Goal: Information Seeking & Learning: Find specific page/section

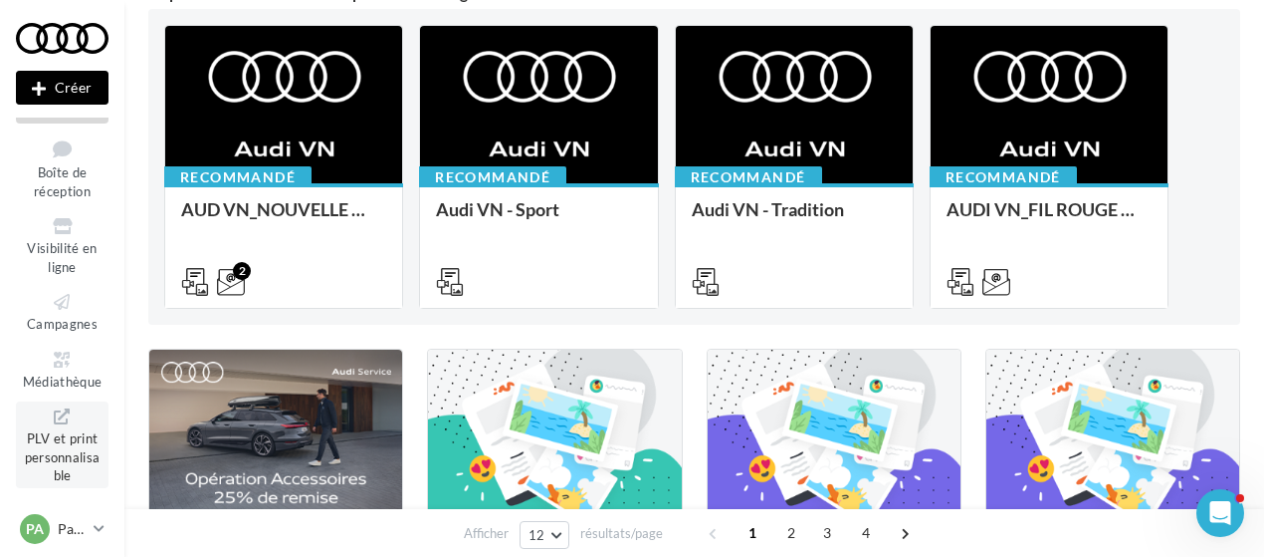
scroll to position [388, 0]
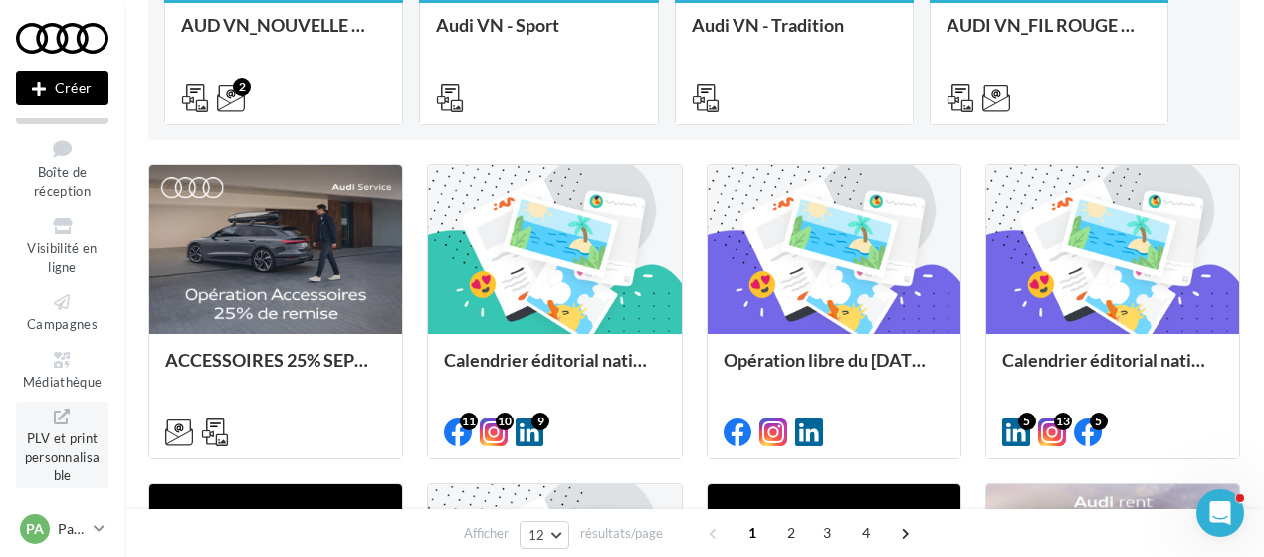
click at [52, 445] on span "PLV et print personnalisable" at bounding box center [63, 454] width 76 height 57
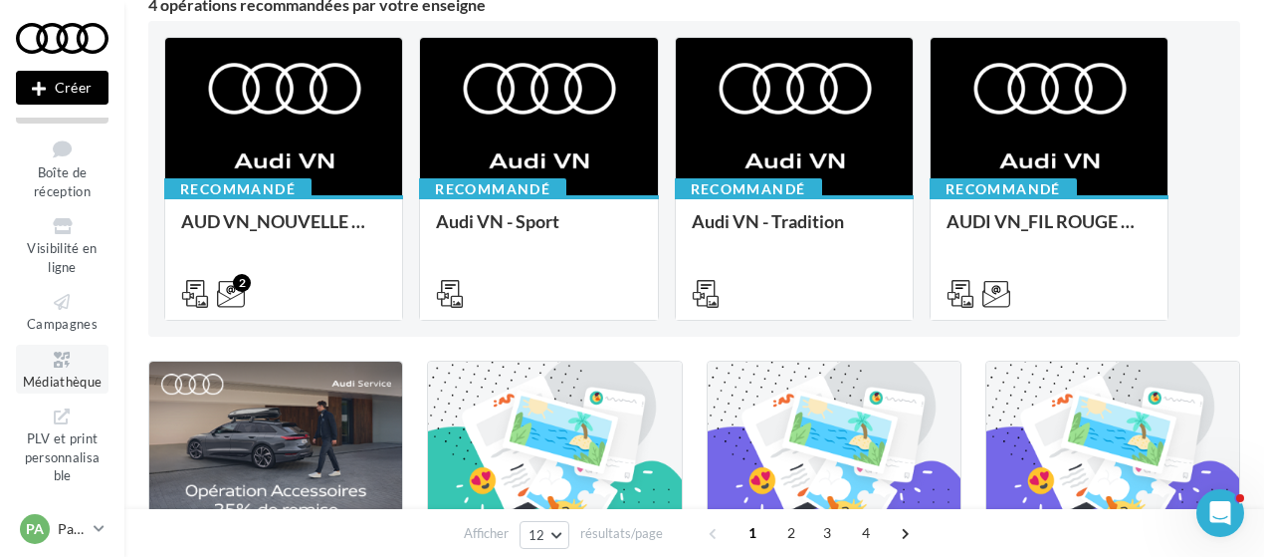
scroll to position [193, 0]
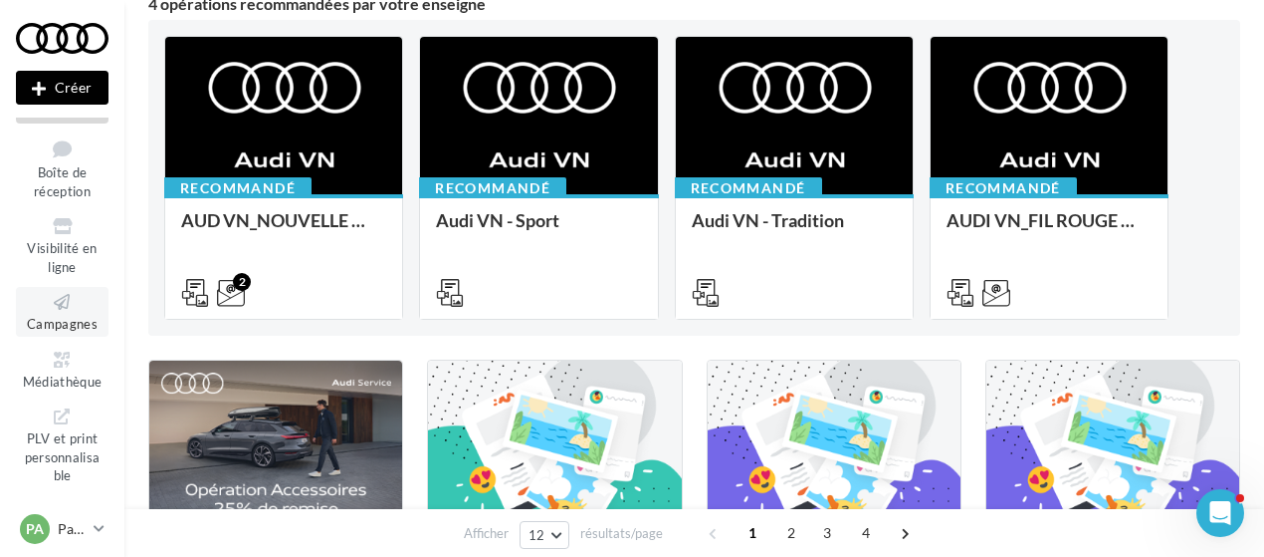
click at [55, 300] on icon at bounding box center [62, 302] width 81 height 23
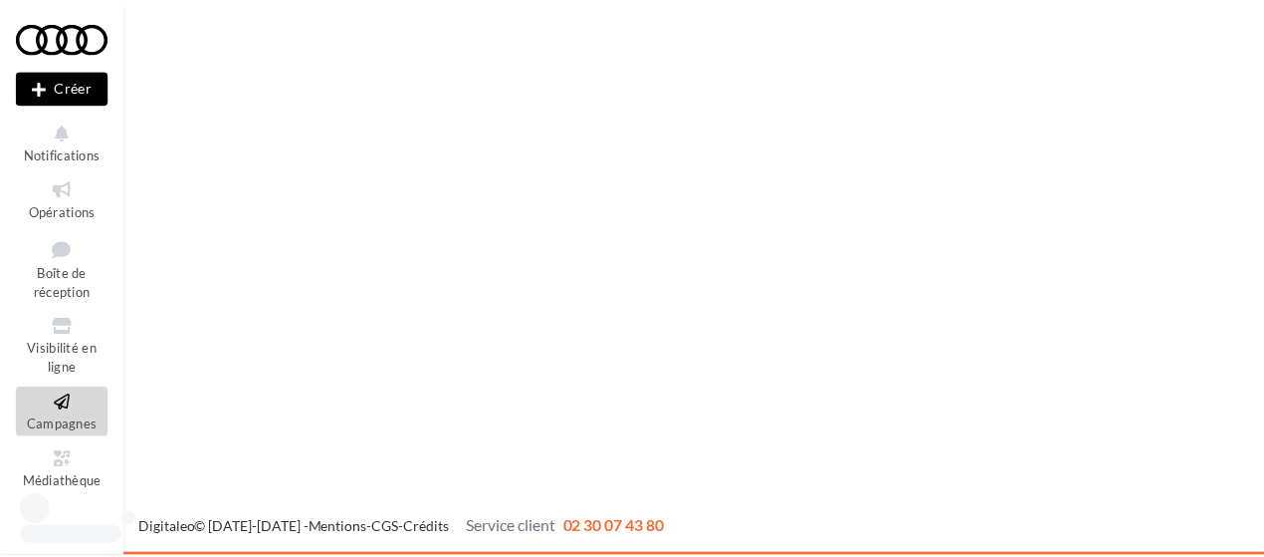
scroll to position [68, 0]
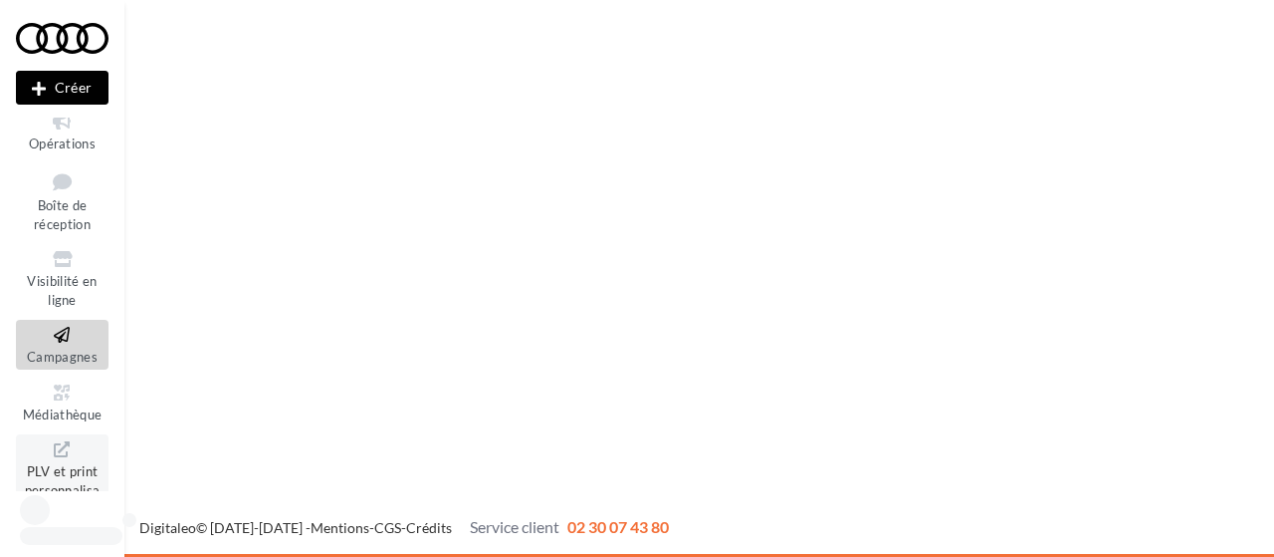
click at [56, 465] on span "PLV et print personnalisable" at bounding box center [63, 487] width 76 height 57
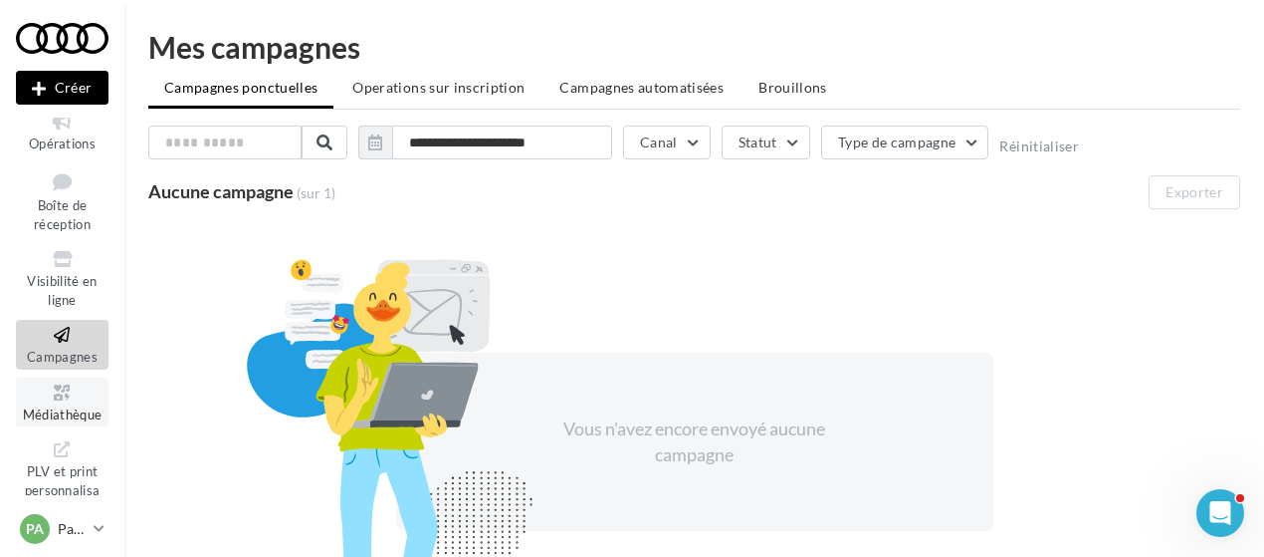
scroll to position [101, 0]
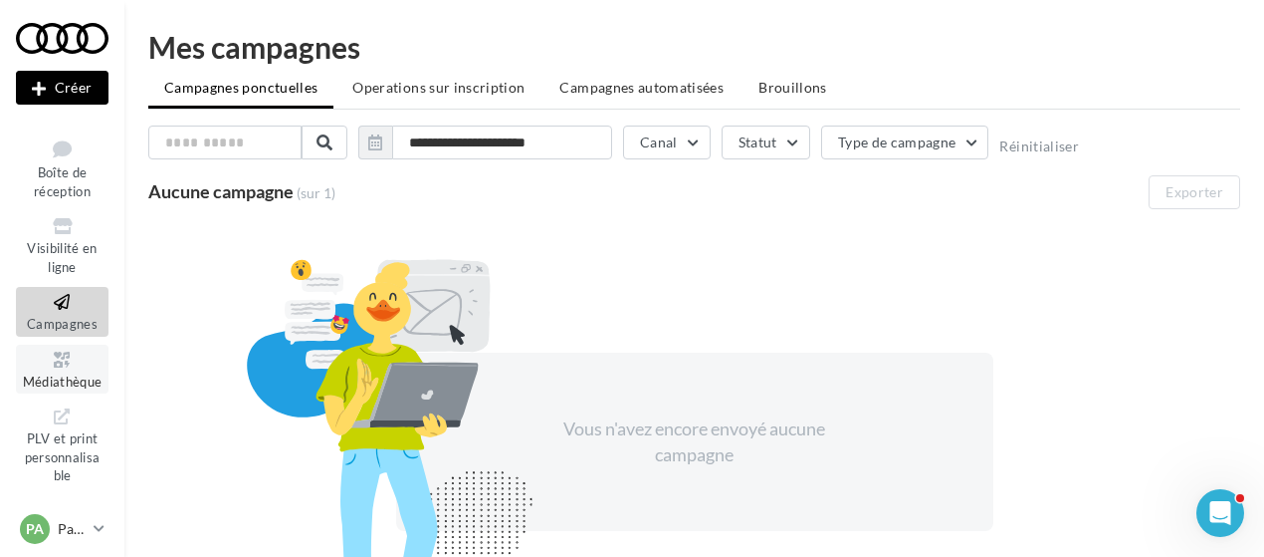
click at [57, 383] on span "Médiathèque" at bounding box center [63, 381] width 80 height 16
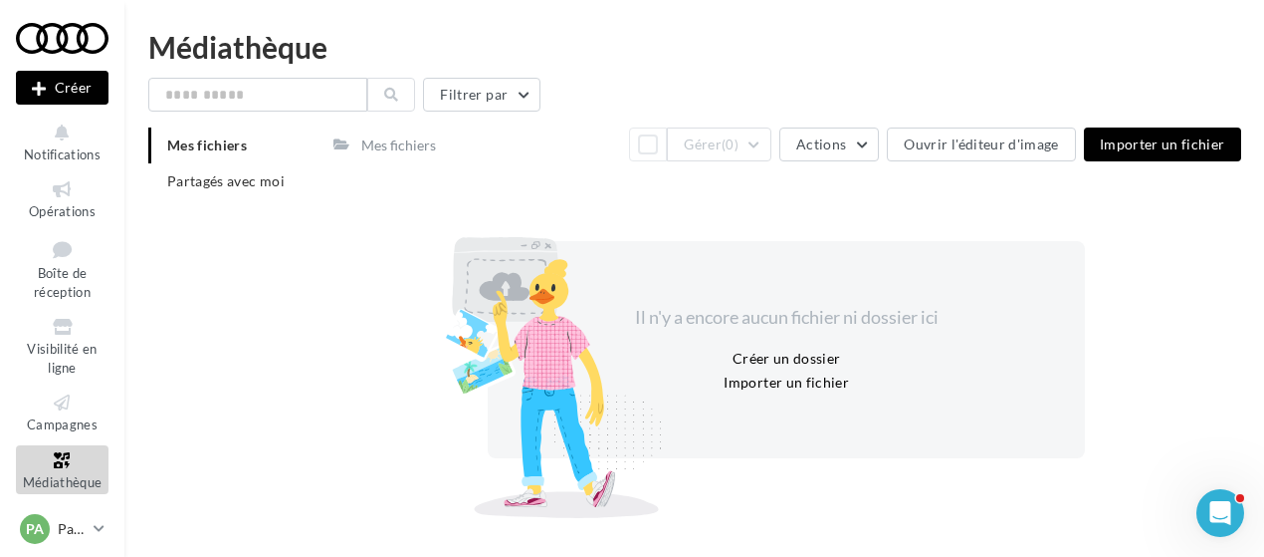
click at [60, 345] on span "Visibilité en ligne" at bounding box center [62, 357] width 70 height 35
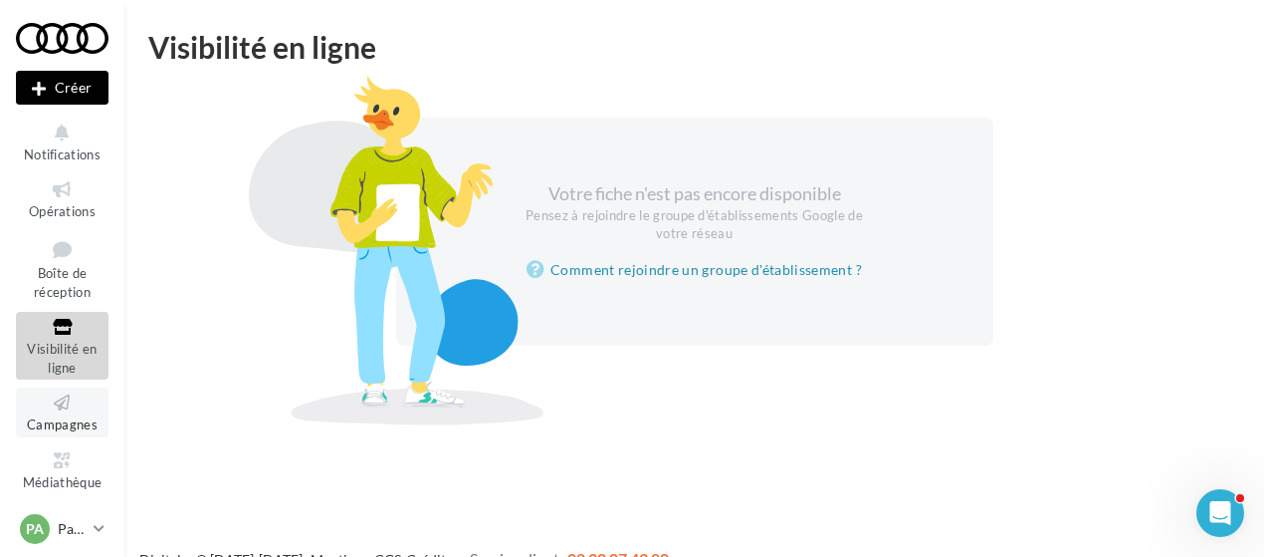
click at [52, 410] on icon at bounding box center [62, 402] width 81 height 23
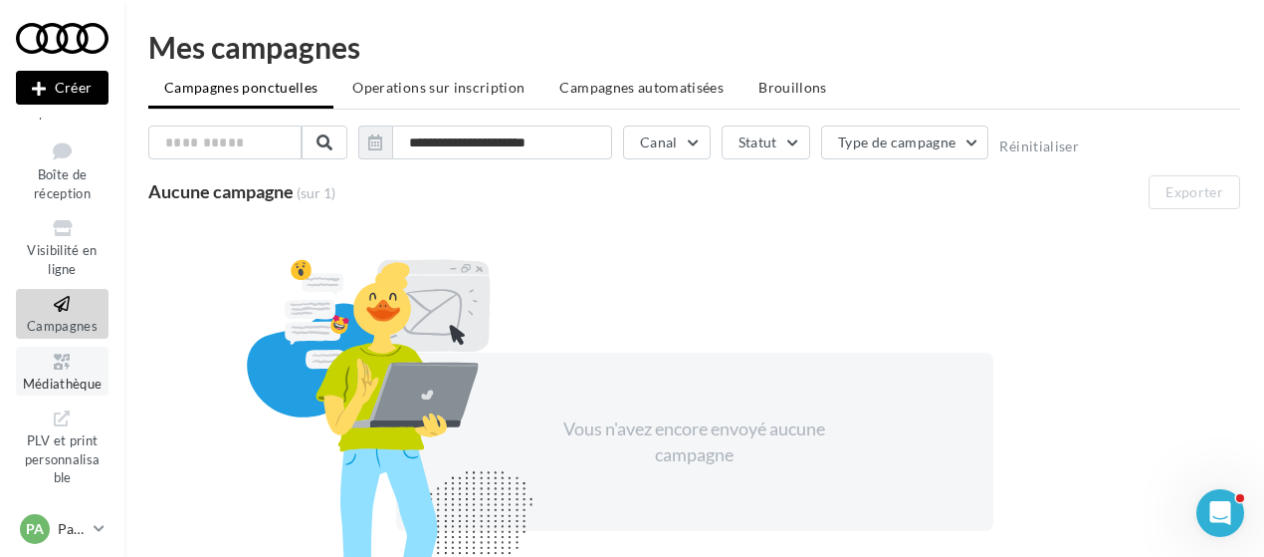
scroll to position [100, 0]
click at [46, 384] on span "Médiathèque" at bounding box center [63, 382] width 80 height 16
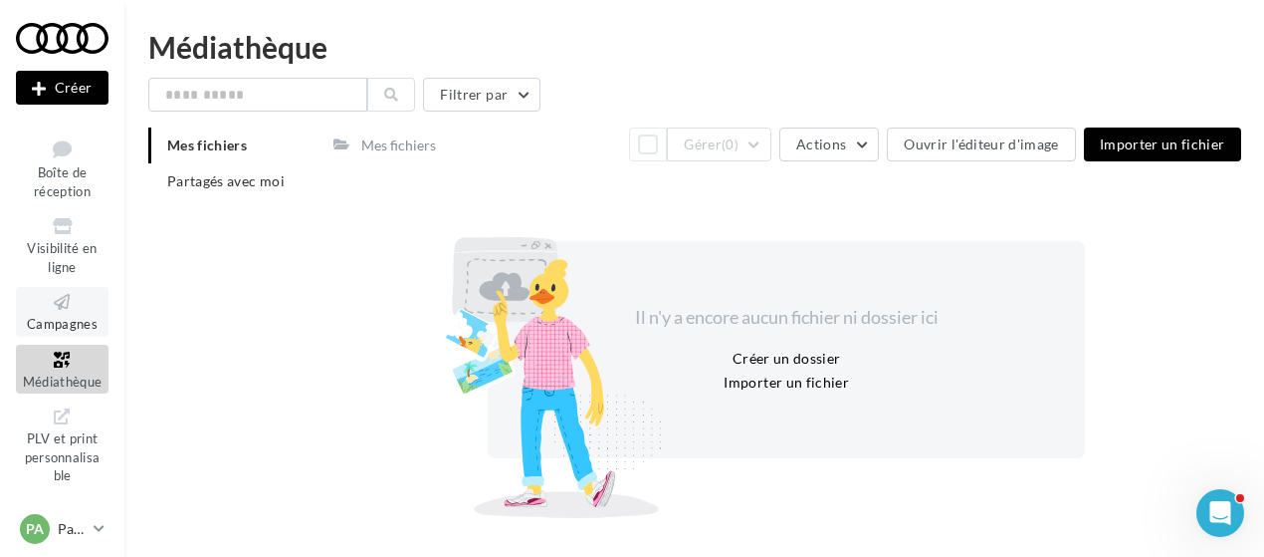
scroll to position [50, 0]
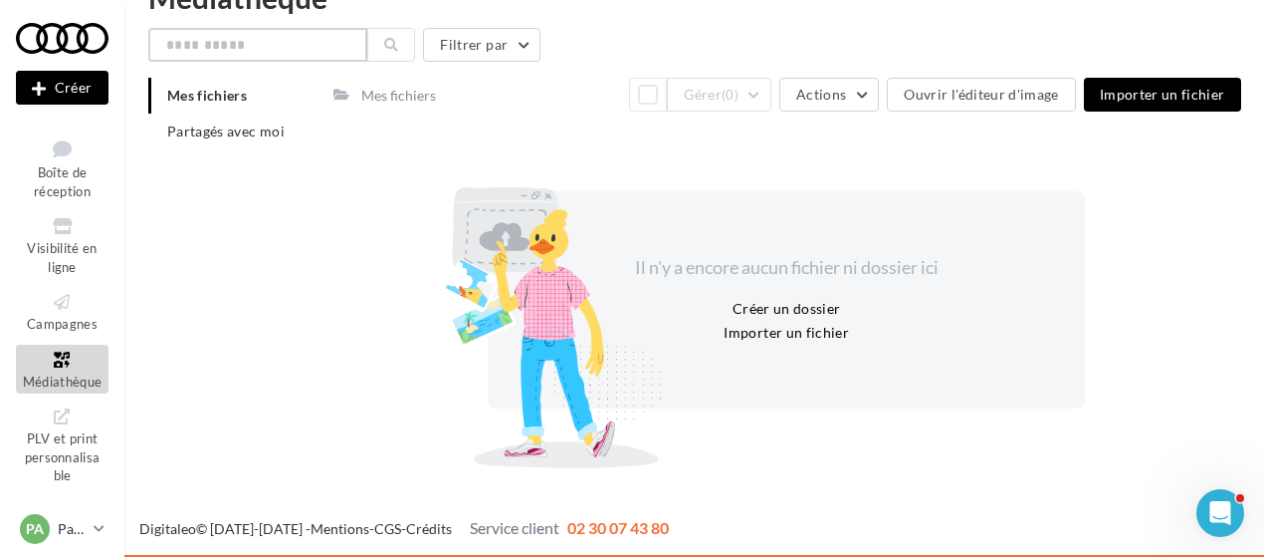
click at [281, 47] on input "text" at bounding box center [257, 45] width 219 height 34
type input "*"
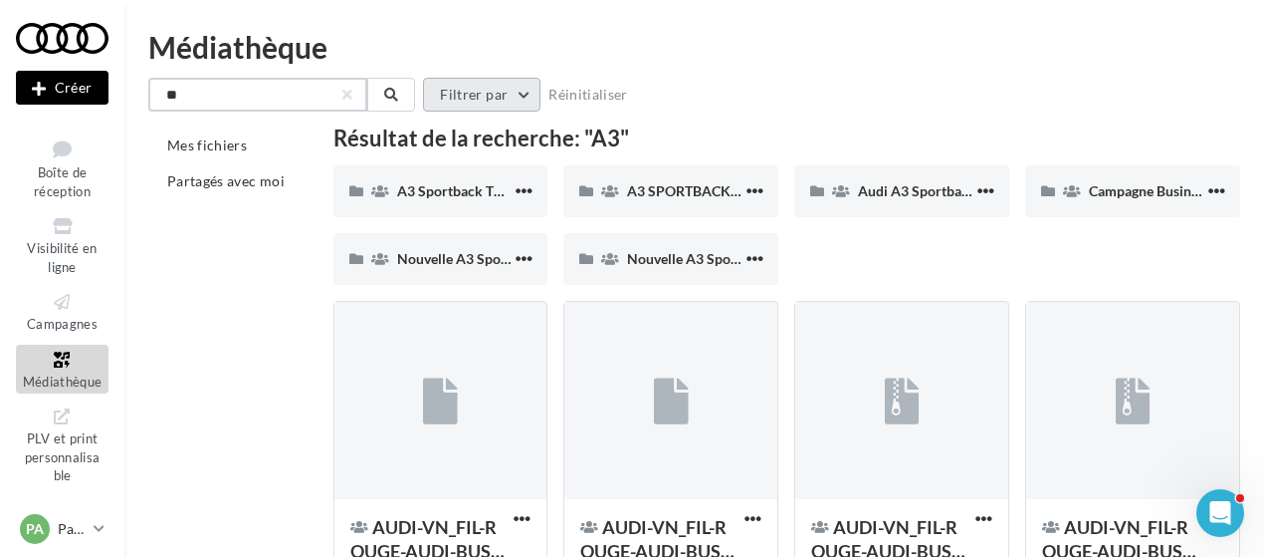
type input "**"
click at [484, 106] on button "Filtrer par" at bounding box center [481, 95] width 117 height 34
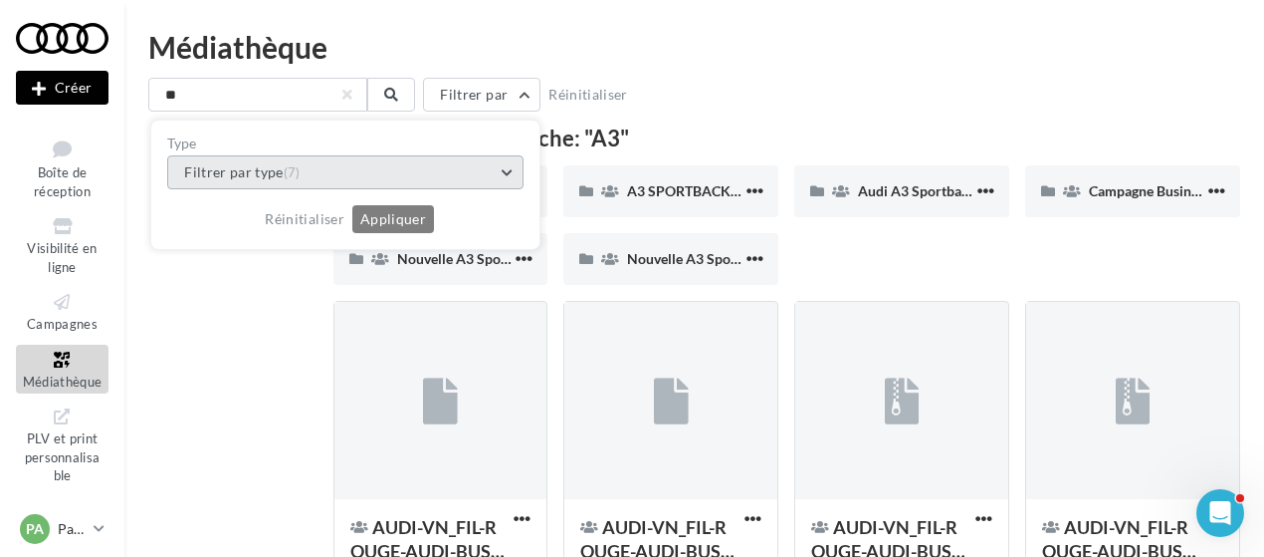
click at [349, 180] on button "Filtrer par type (7)" at bounding box center [345, 172] width 356 height 34
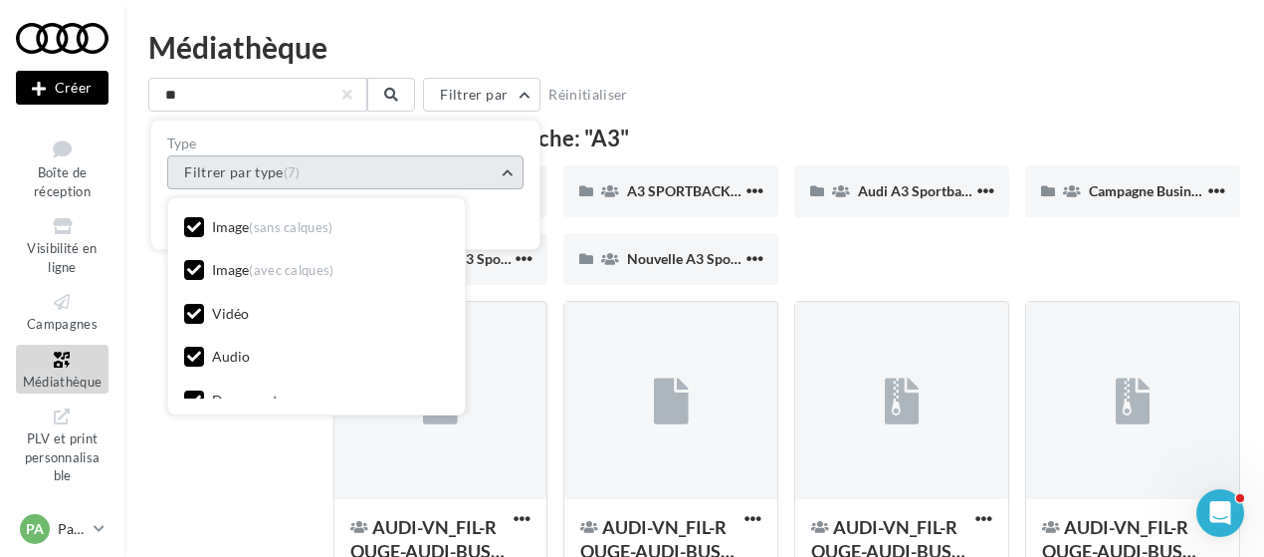
scroll to position [29, 0]
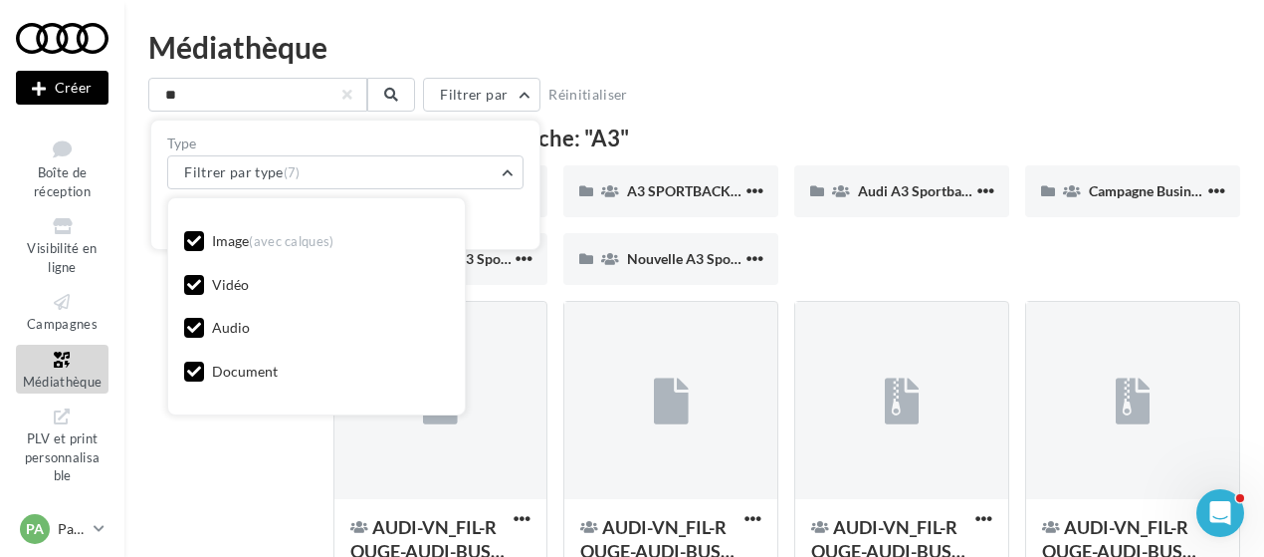
click at [263, 253] on div "Image (avec calques)" at bounding box center [259, 243] width 150 height 25
click at [234, 281] on div "Vidéo" at bounding box center [230, 285] width 37 height 20
click at [223, 320] on div "Audio" at bounding box center [231, 328] width 38 height 20
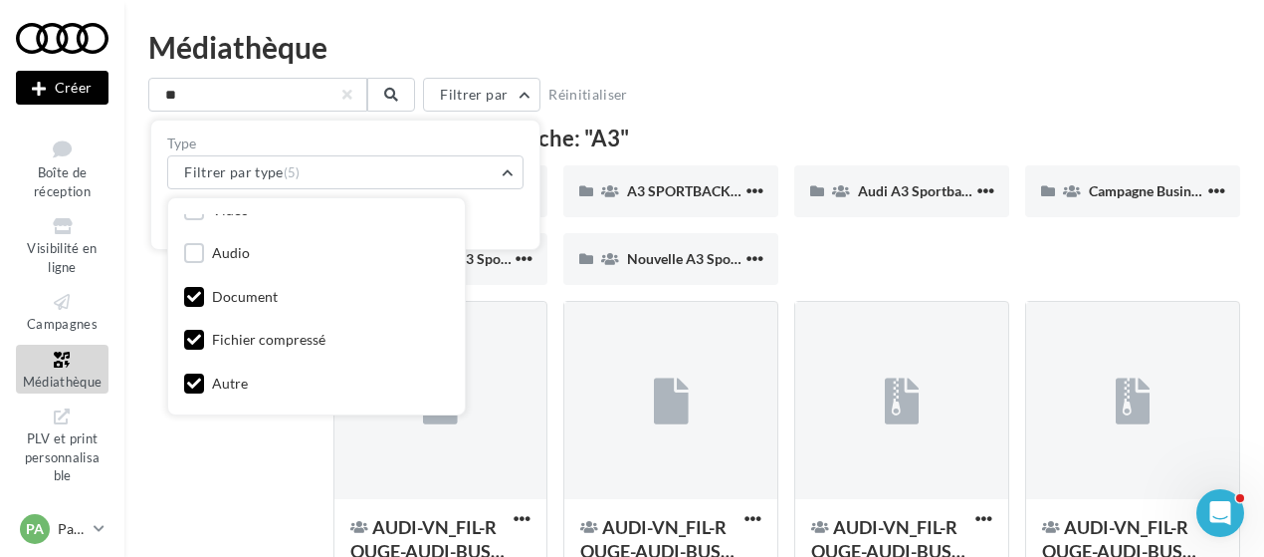
click at [252, 299] on div "Document" at bounding box center [245, 297] width 66 height 20
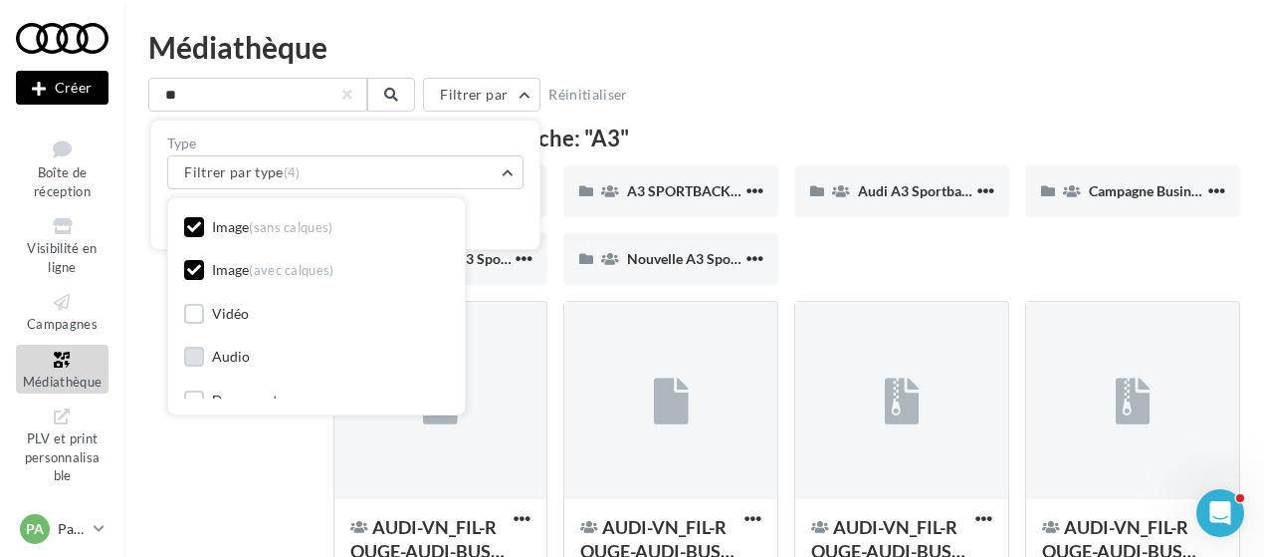
scroll to position [1, 0]
click at [476, 216] on div "Réinitialiser Appliquer" at bounding box center [345, 210] width 356 height 44
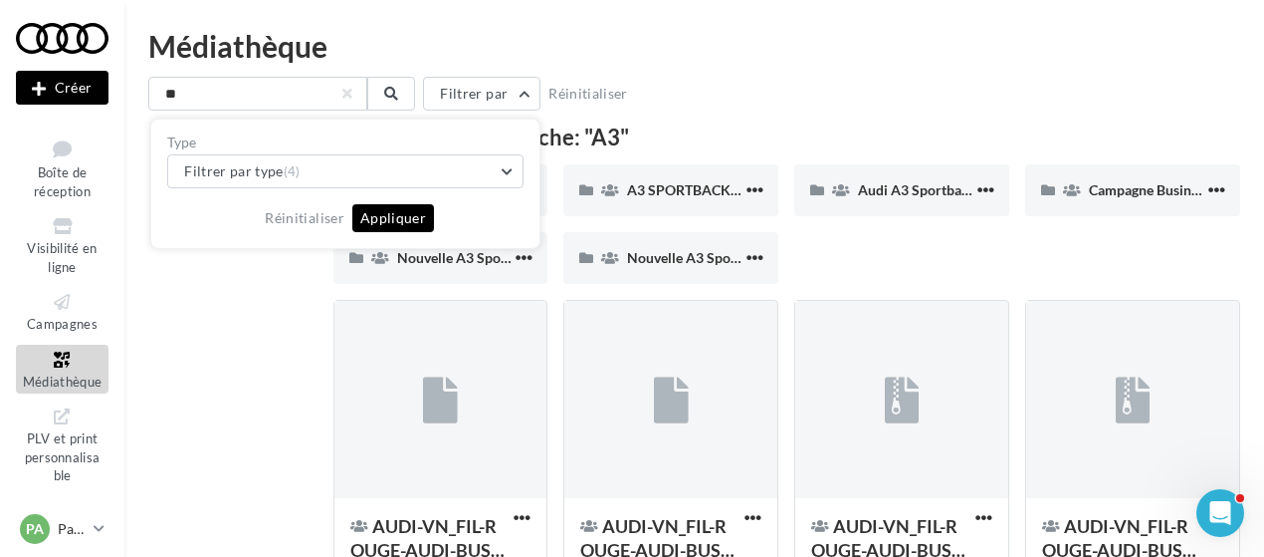
click at [410, 224] on button "Appliquer" at bounding box center [393, 218] width 82 height 28
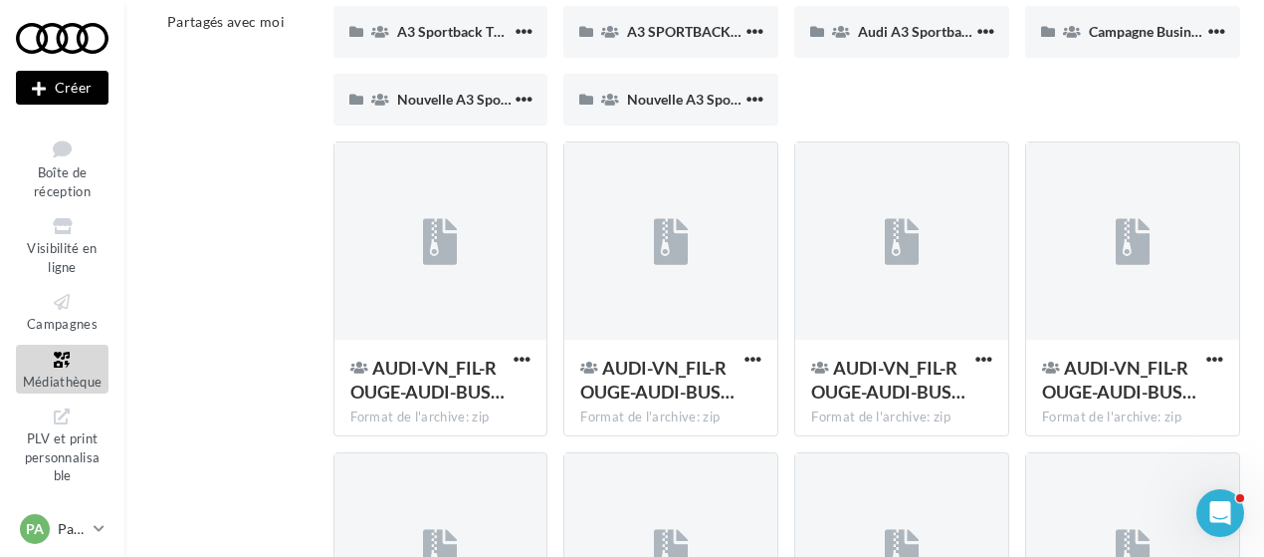
scroll to position [212, 0]
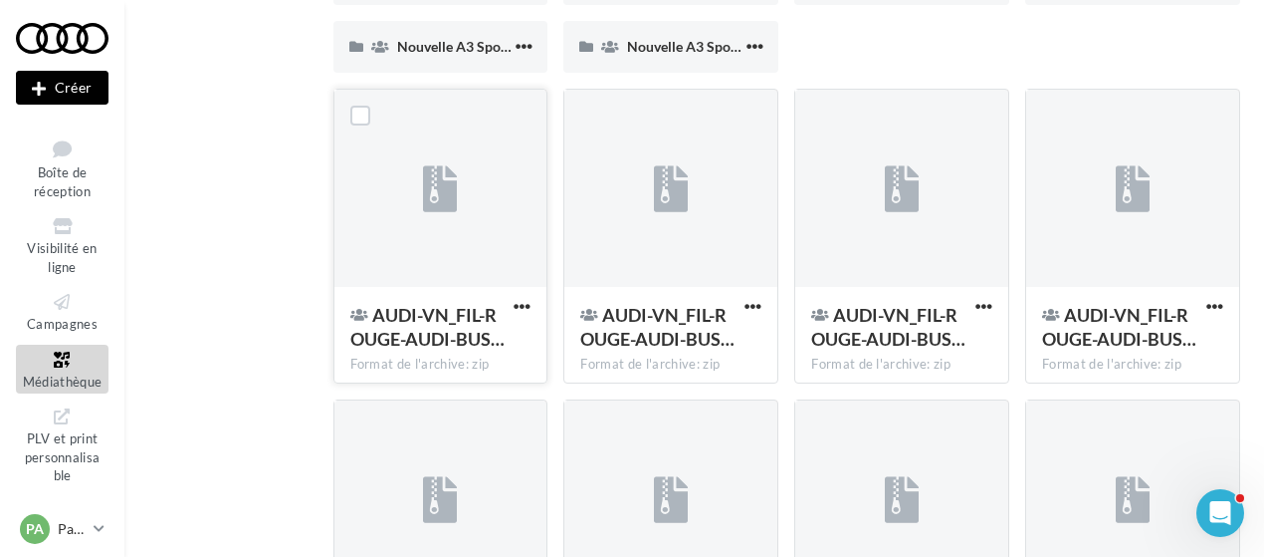
click at [489, 220] on div at bounding box center [441, 189] width 213 height 199
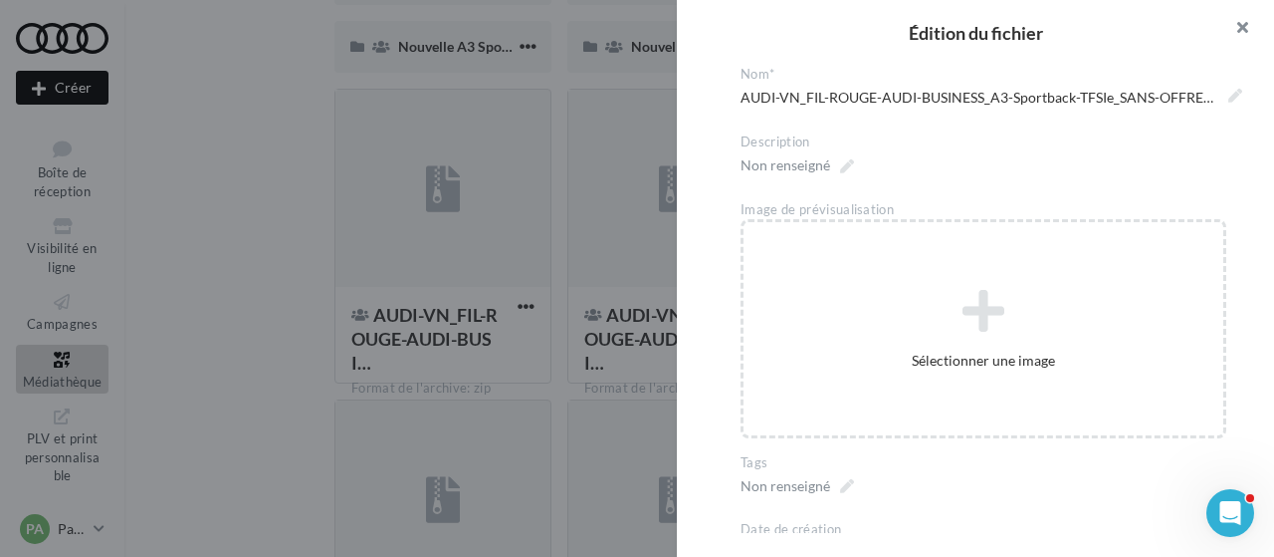
click at [1248, 13] on button "button" at bounding box center [1235, 30] width 80 height 60
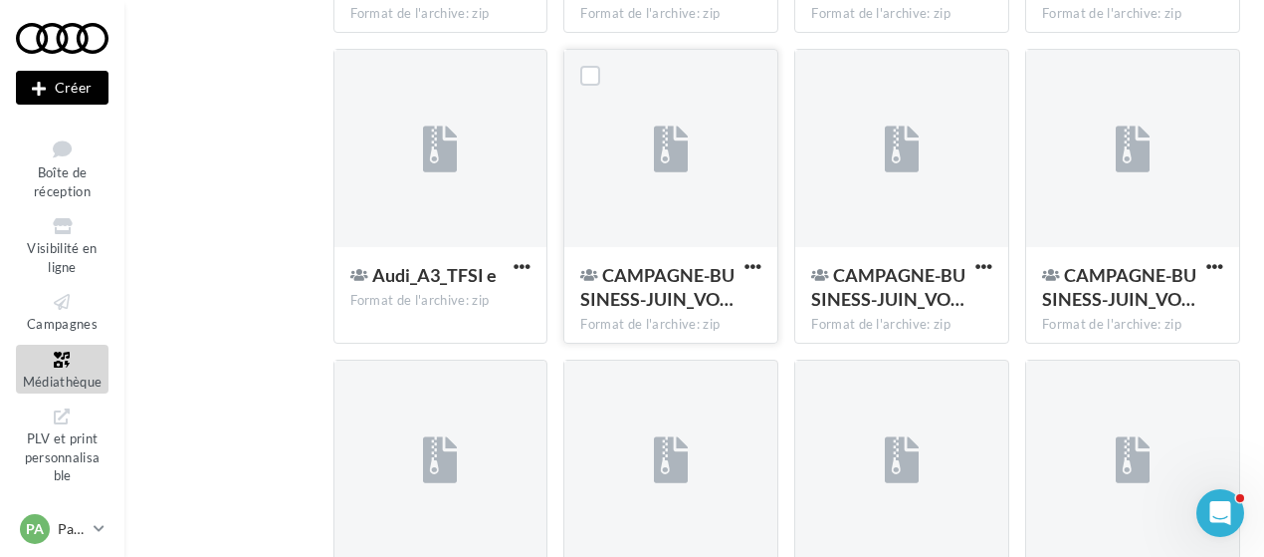
scroll to position [561, 0]
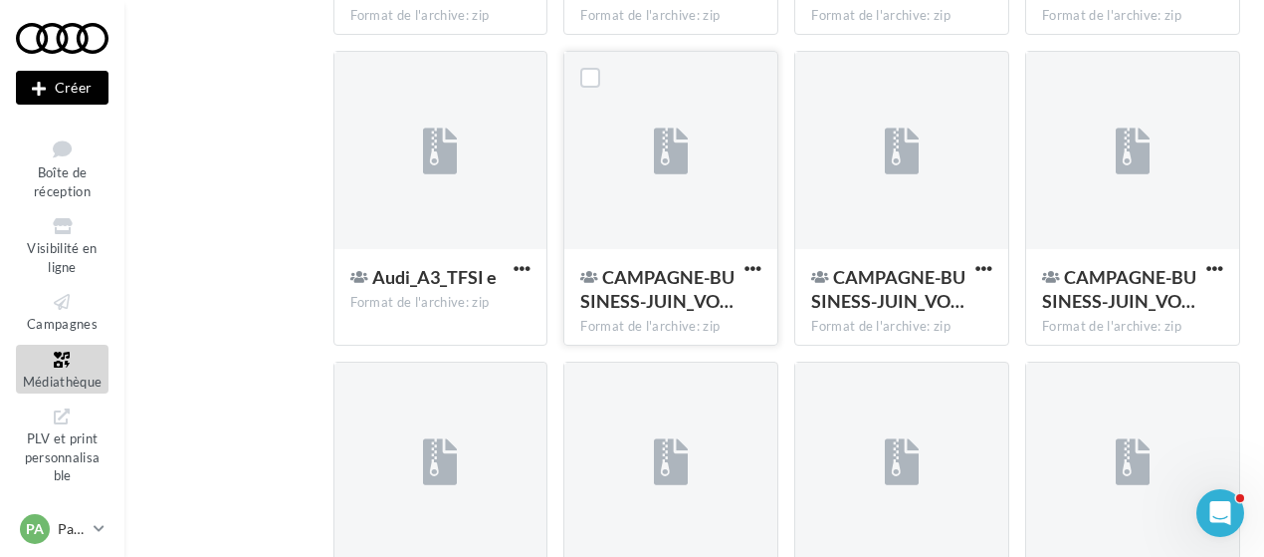
click at [700, 176] on div at bounding box center [671, 151] width 213 height 199
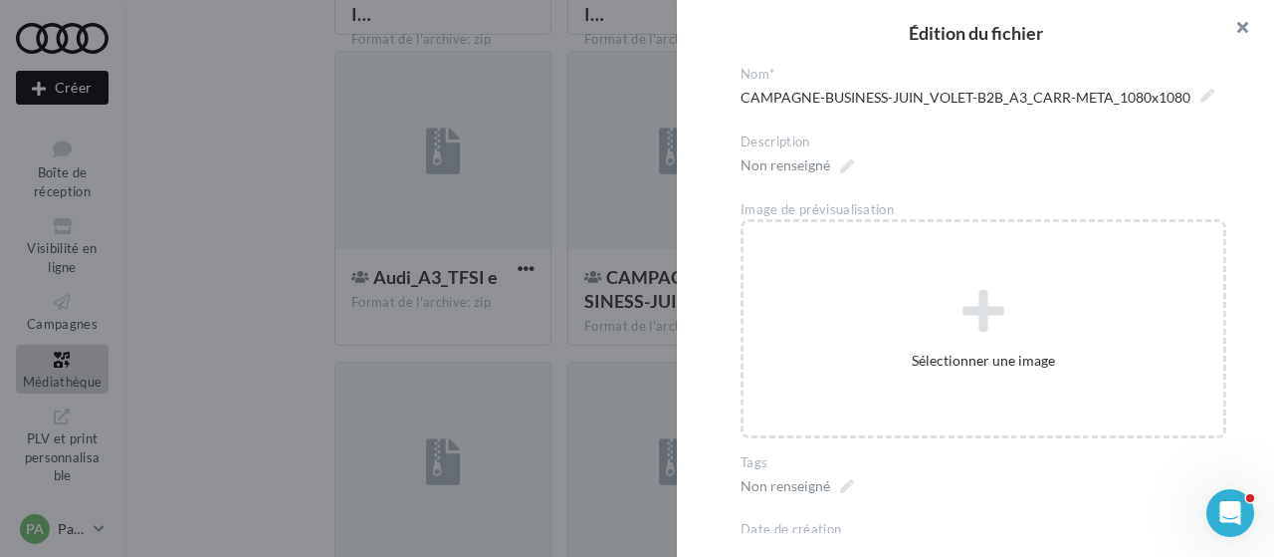
click at [1244, 29] on button "button" at bounding box center [1235, 30] width 80 height 60
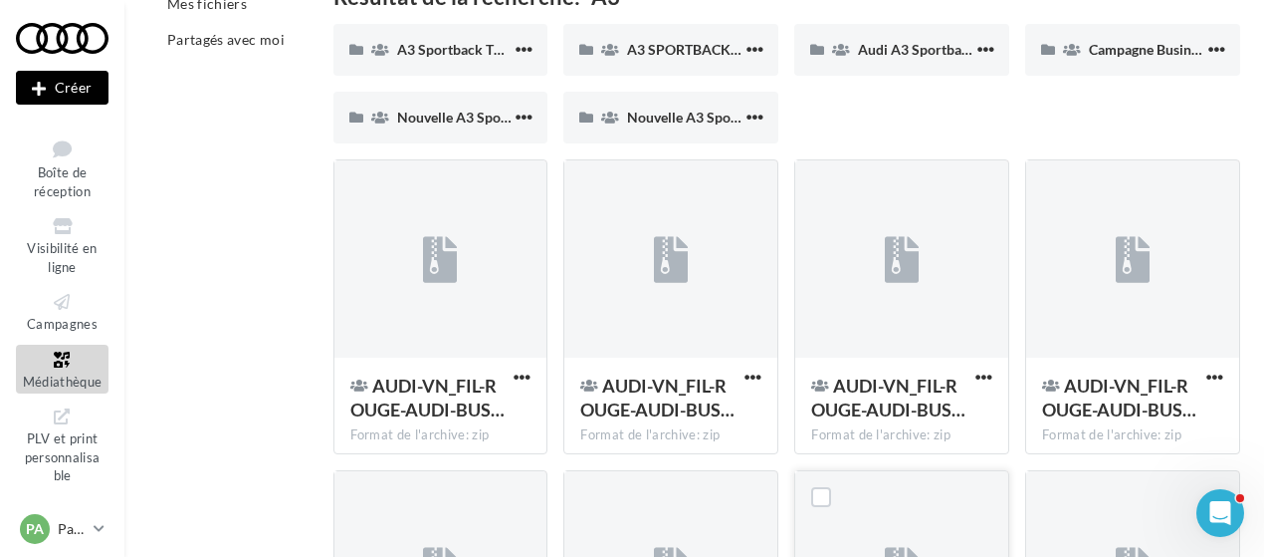
scroll to position [140, 0]
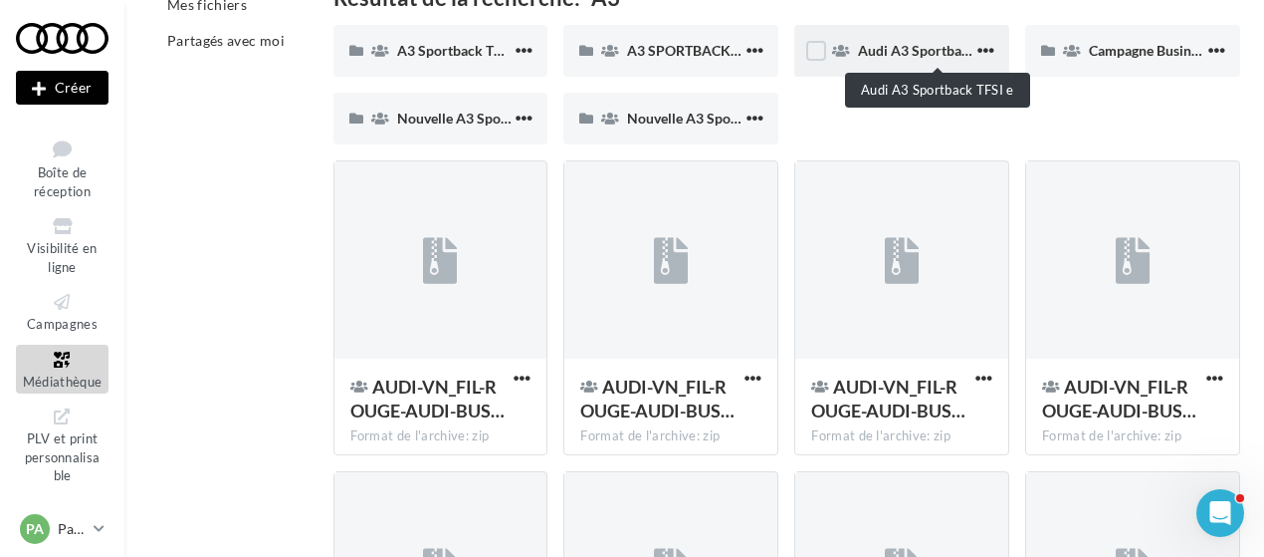
click at [920, 54] on span "Audi A3 Sportback TFSI e" at bounding box center [937, 50] width 159 height 17
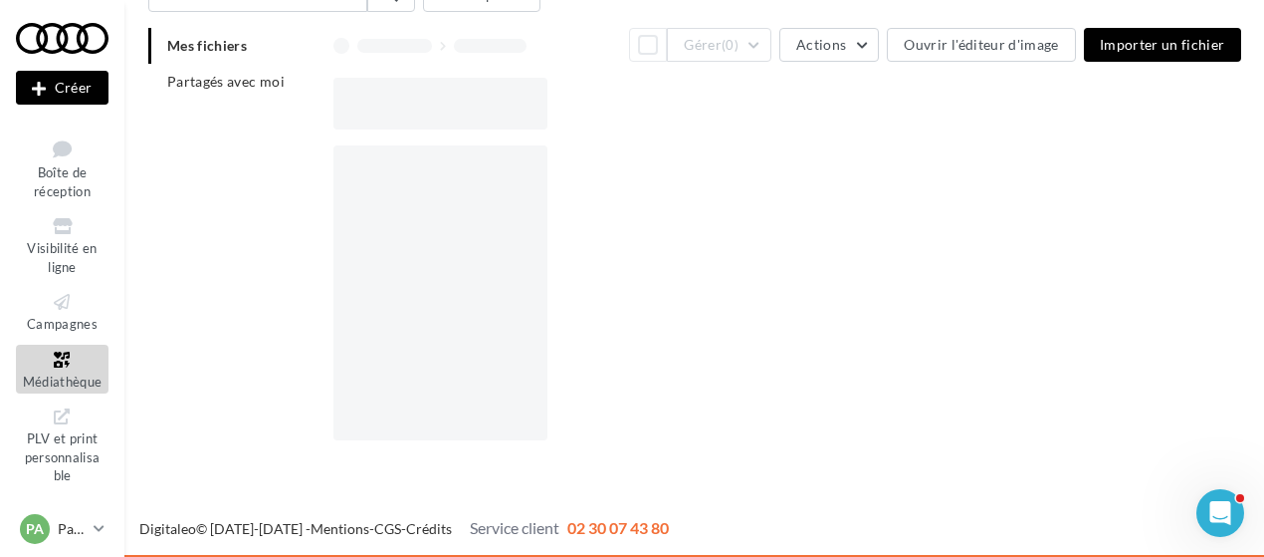
scroll to position [50, 0]
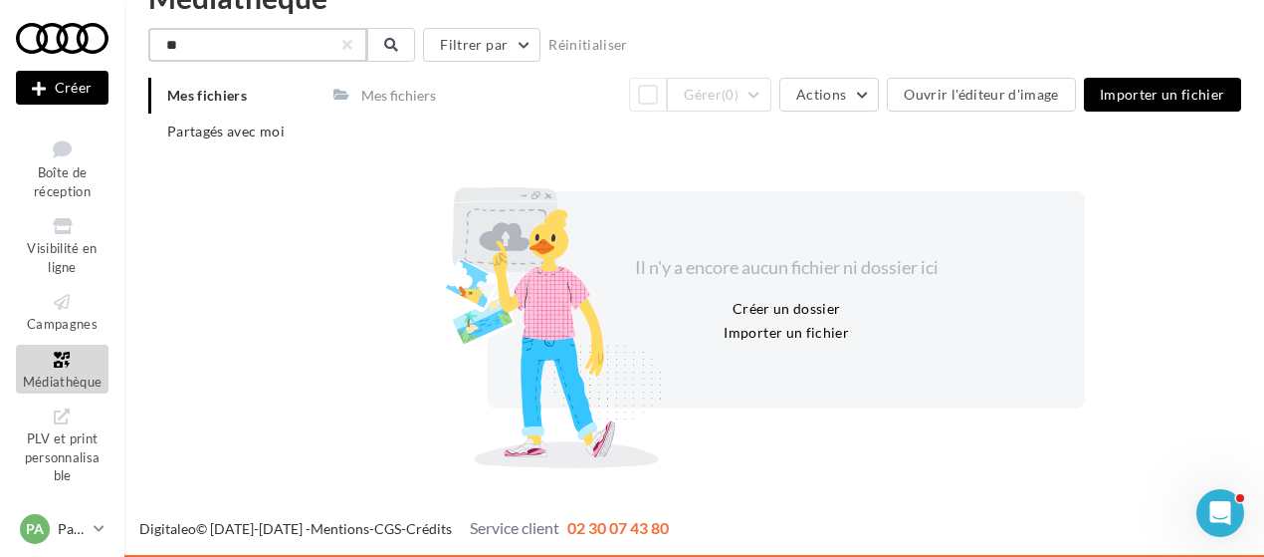
click at [302, 43] on input "**" at bounding box center [257, 45] width 219 height 34
click at [49, 364] on icon at bounding box center [62, 359] width 81 height 23
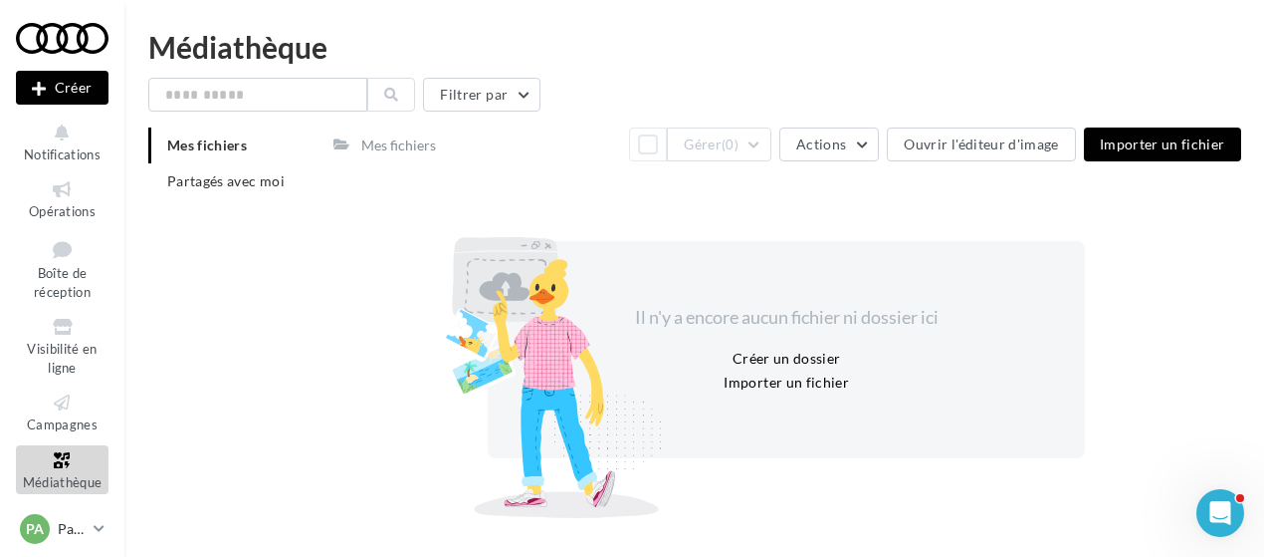
click at [387, 144] on div "Mes fichiers" at bounding box center [398, 145] width 75 height 20
click at [267, 89] on input "text" at bounding box center [257, 95] width 219 height 34
type input "*"
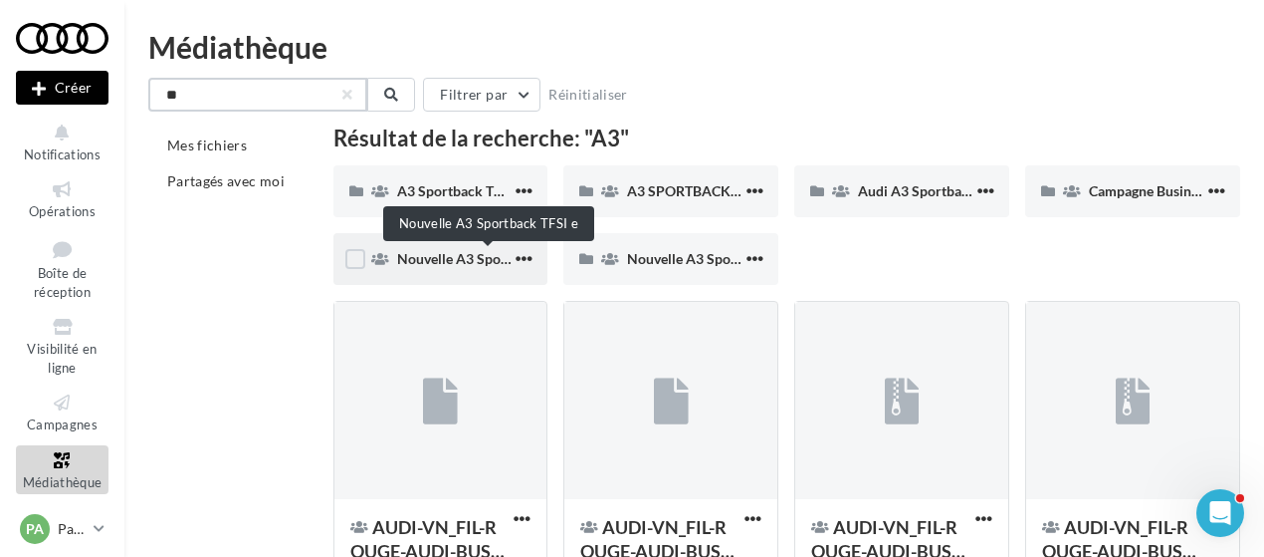
type input "**"
click at [454, 252] on span "Nouvelle A3 Sportback TFSI e" at bounding box center [489, 258] width 185 height 17
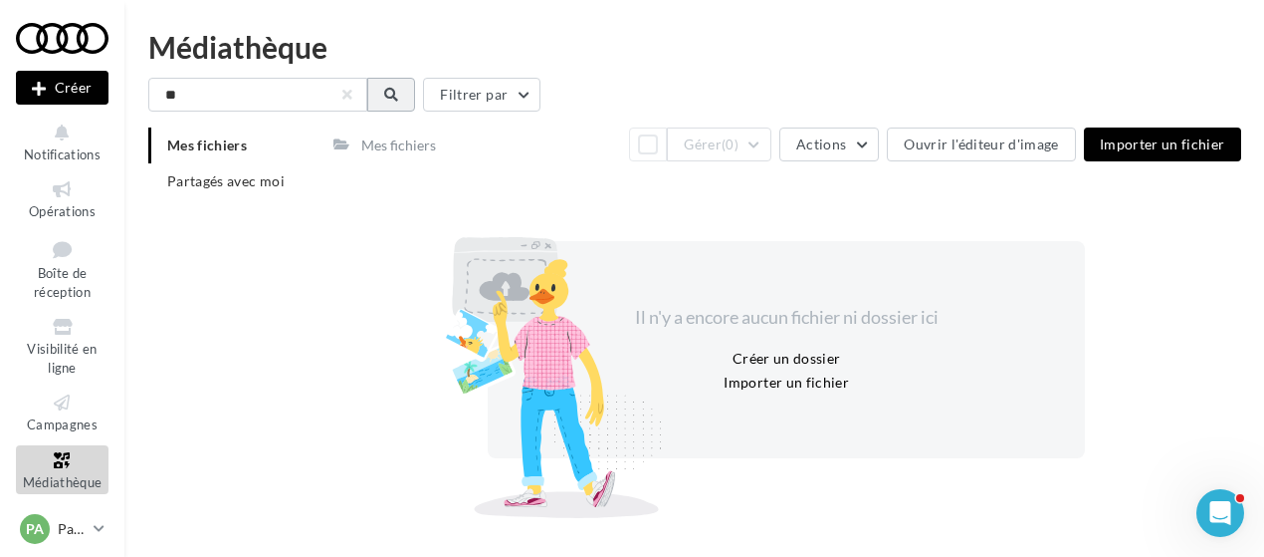
click at [393, 93] on icon at bounding box center [391, 95] width 14 height 14
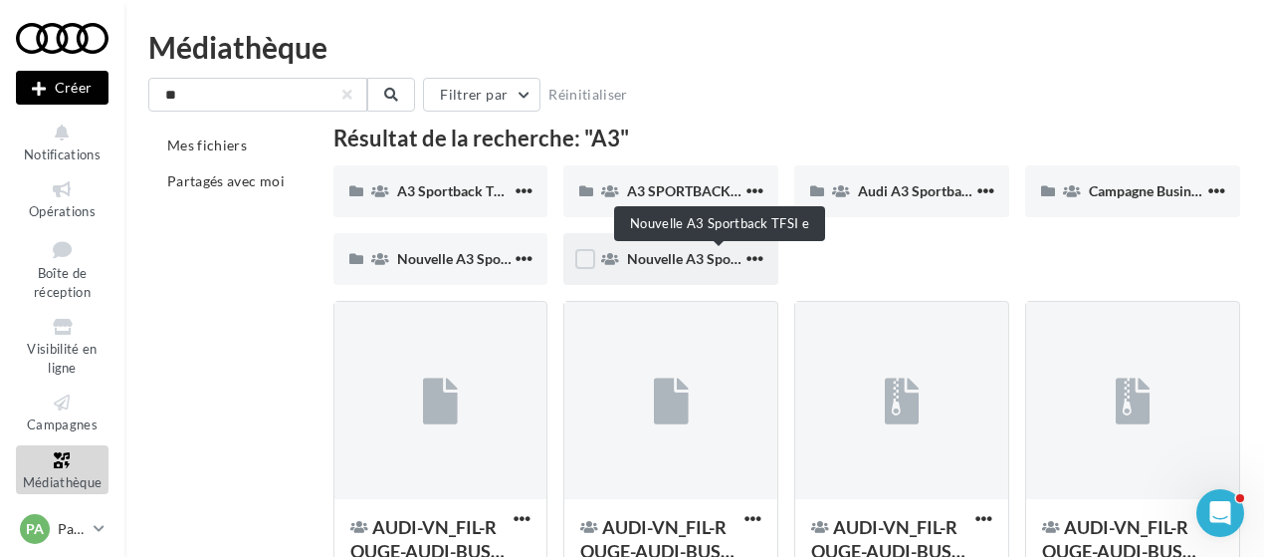
click at [703, 263] on span "Nouvelle A3 Sportback TFSI e" at bounding box center [719, 258] width 185 height 17
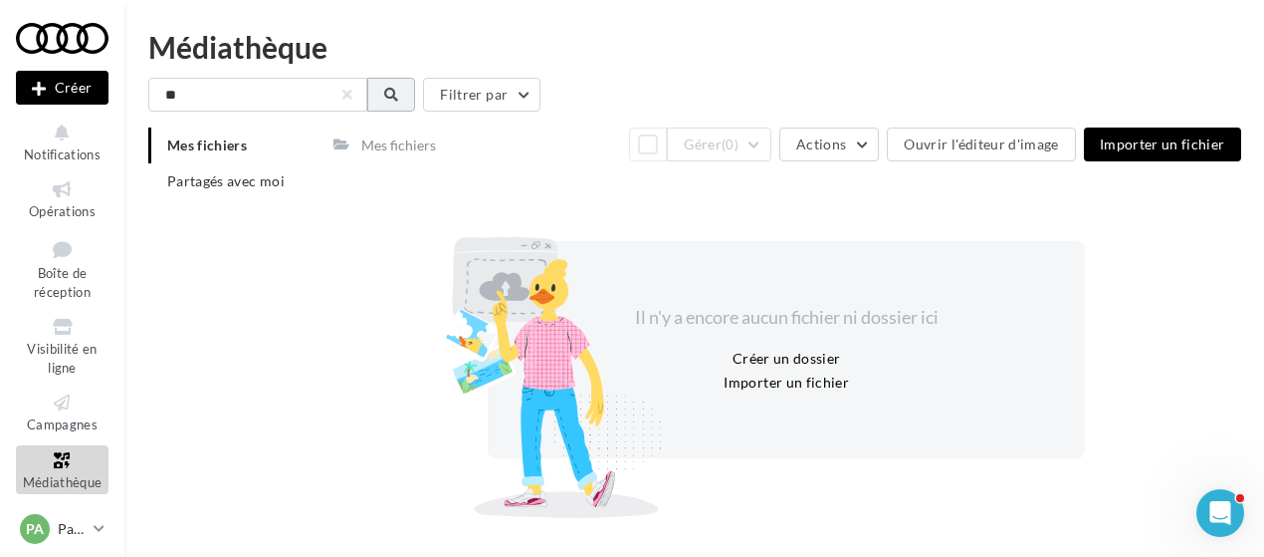
click at [394, 93] on icon at bounding box center [391, 95] width 14 height 14
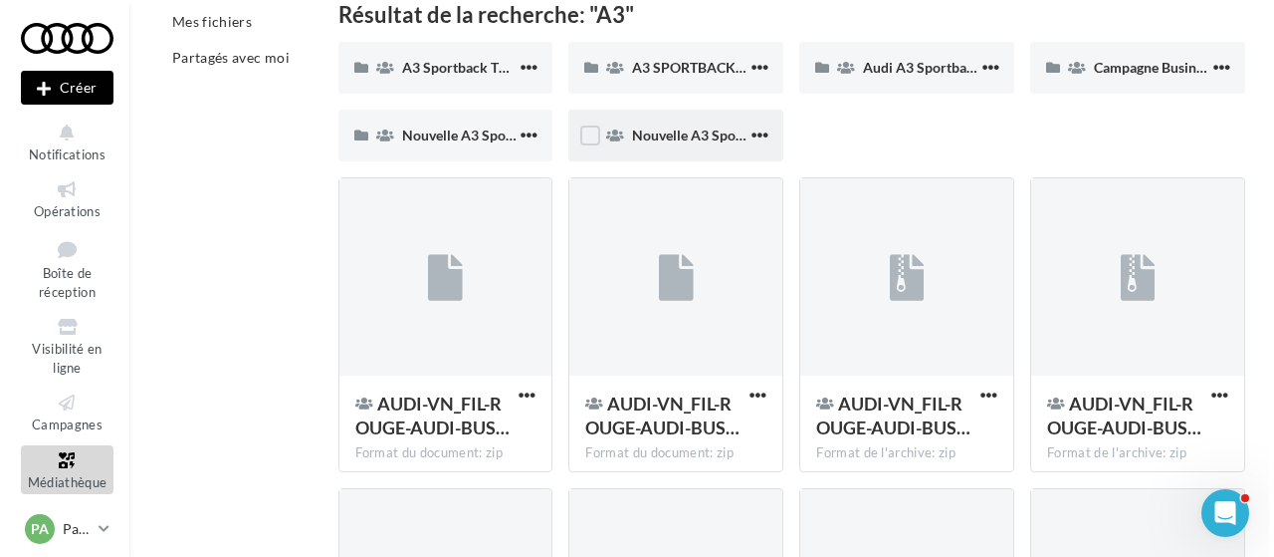
scroll to position [129, 0]
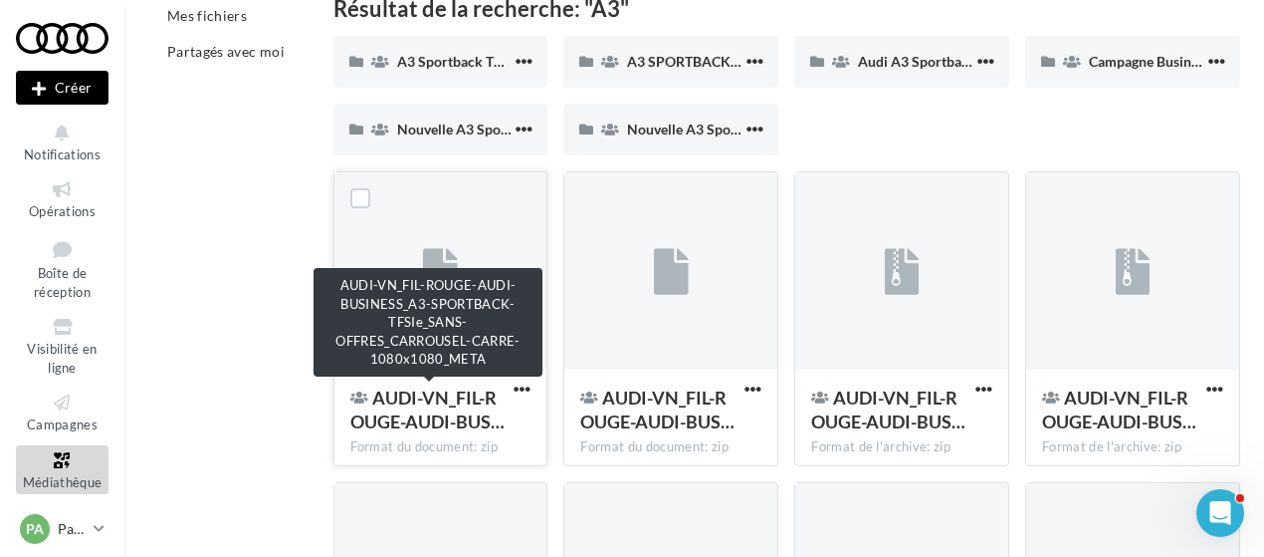
click at [452, 409] on div "AUDI-VN_FIL-ROUGE-AUDI-BUS…" at bounding box center [428, 409] width 157 height 48
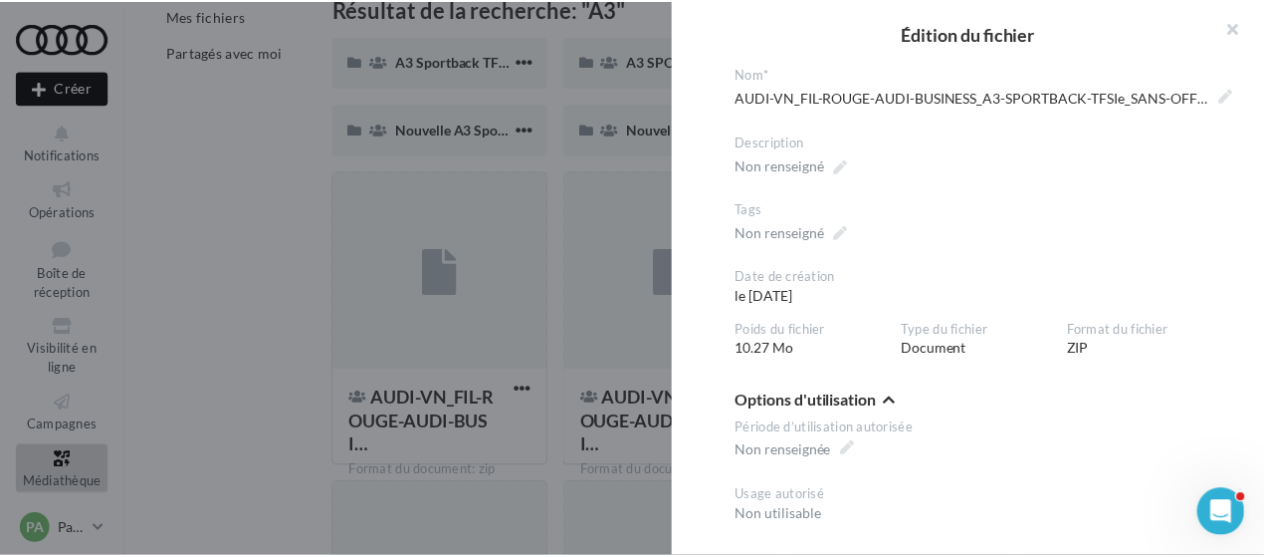
scroll to position [30, 0]
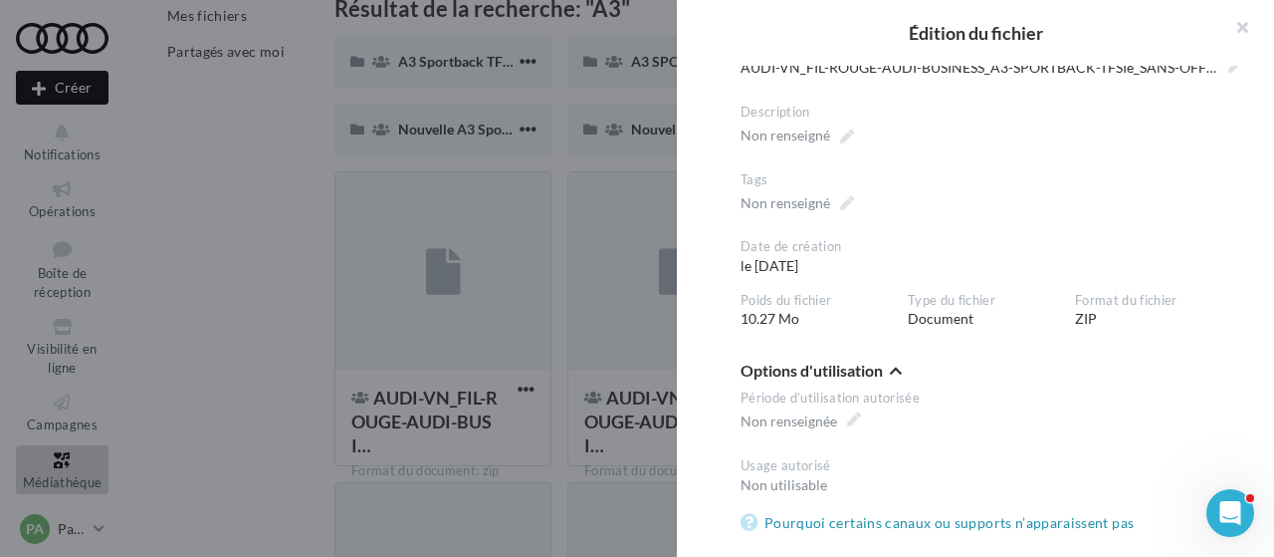
click at [333, 325] on div at bounding box center [637, 278] width 1274 height 557
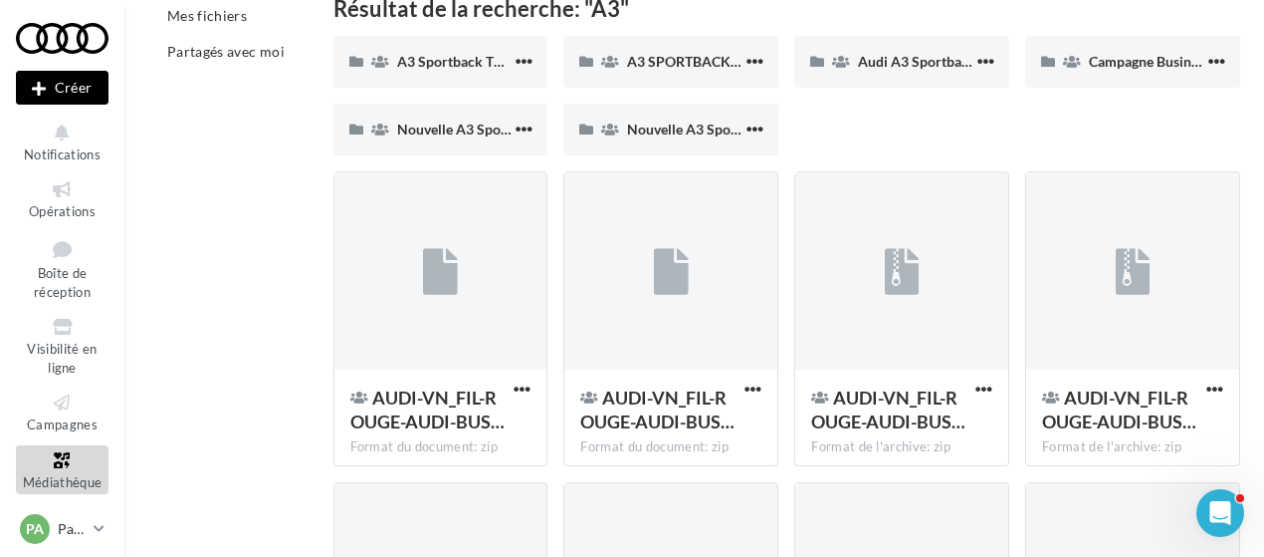
scroll to position [0, 0]
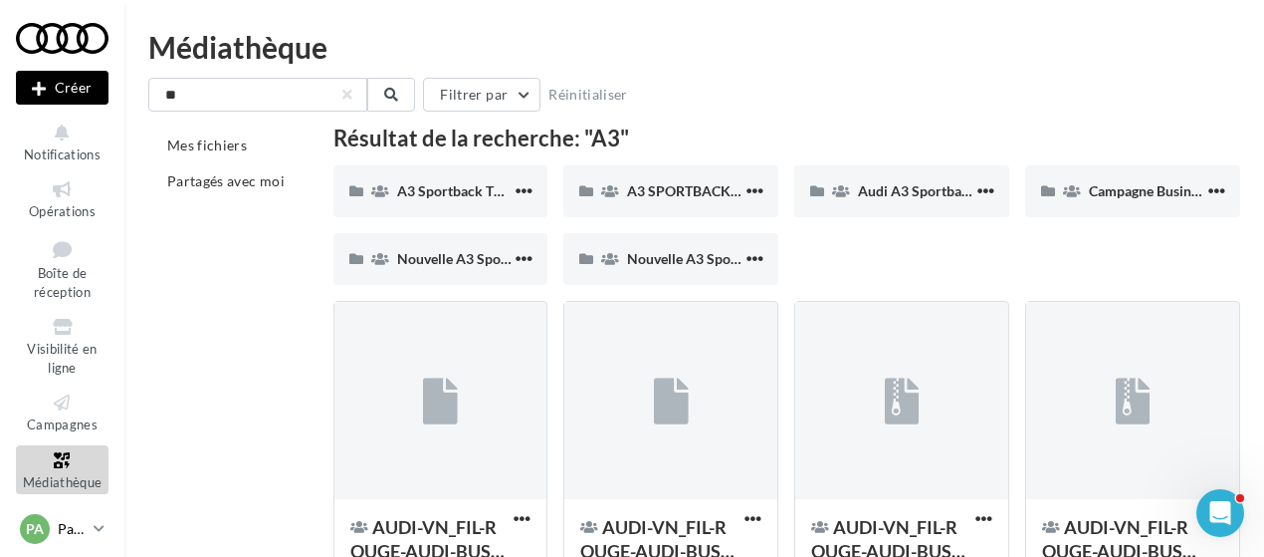
click at [92, 526] on link "PA Partenaire Audi acces_partenaire_audi" at bounding box center [62, 529] width 93 height 38
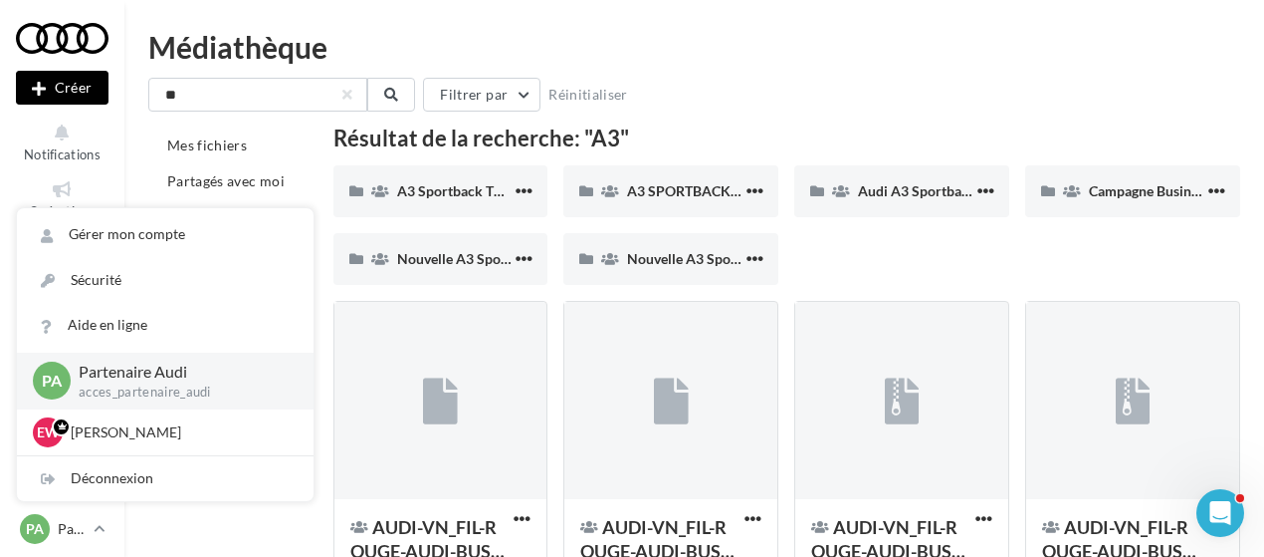
click at [159, 376] on p "Partenaire Audi" at bounding box center [180, 371] width 203 height 23
click at [127, 393] on p "acces_partenaire_audi" at bounding box center [180, 392] width 203 height 18
click at [52, 381] on span "PA" at bounding box center [52, 380] width 20 height 23
click at [753, 116] on div "** Filtrer par Réinitialiser Mes fichiers Partagés avec moi Résultat de la rech…" at bounding box center [694, 500] width 1092 height 844
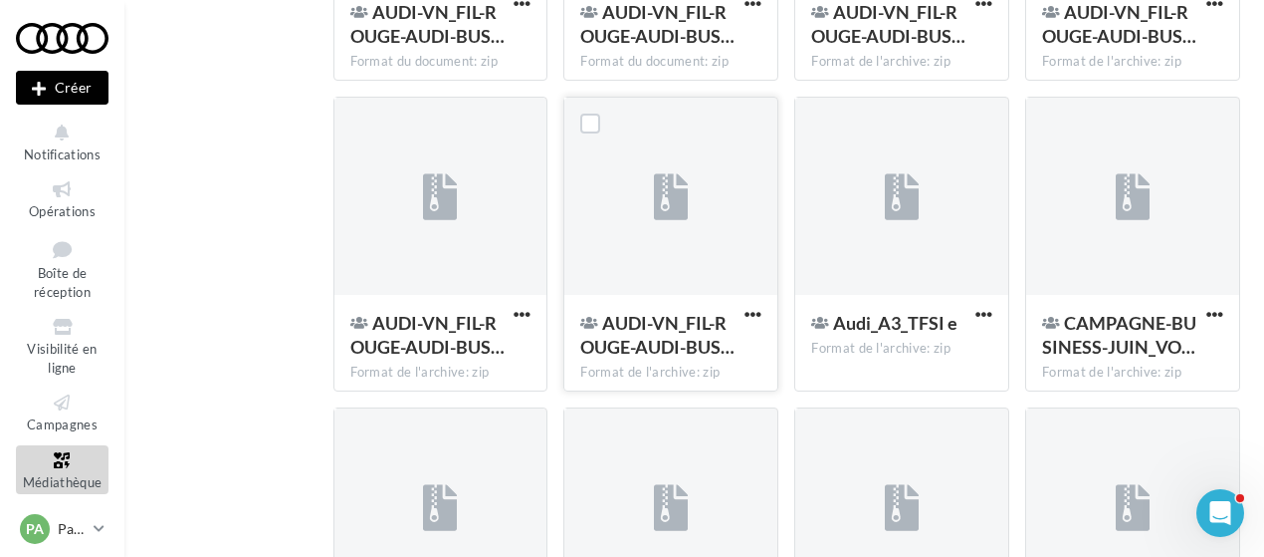
scroll to position [517, 0]
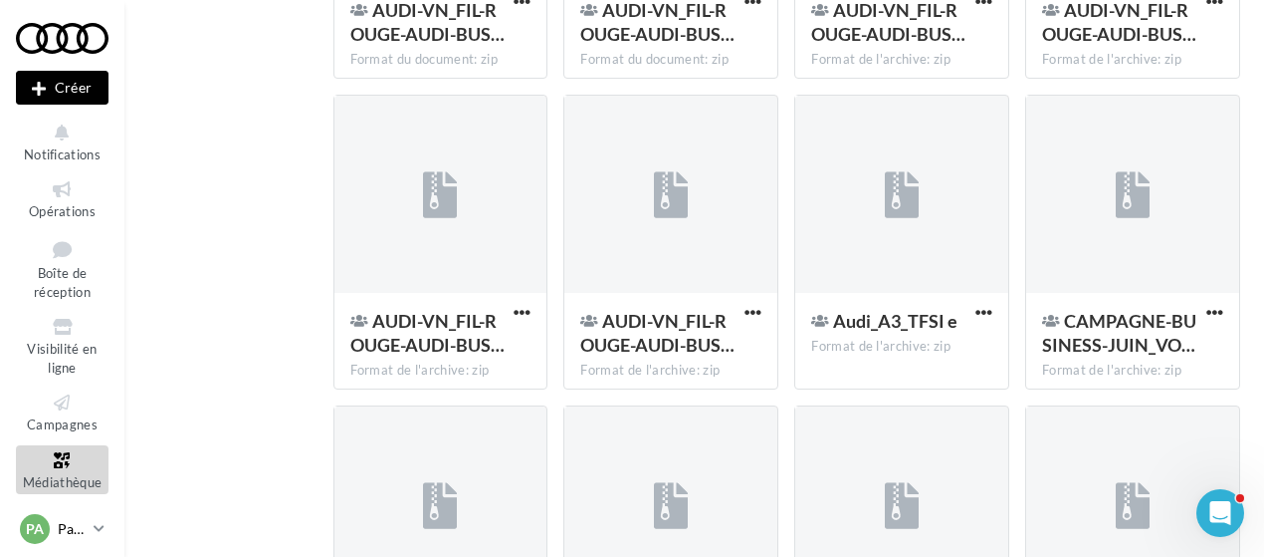
click at [63, 523] on p "Partenaire Audi" at bounding box center [72, 529] width 28 height 20
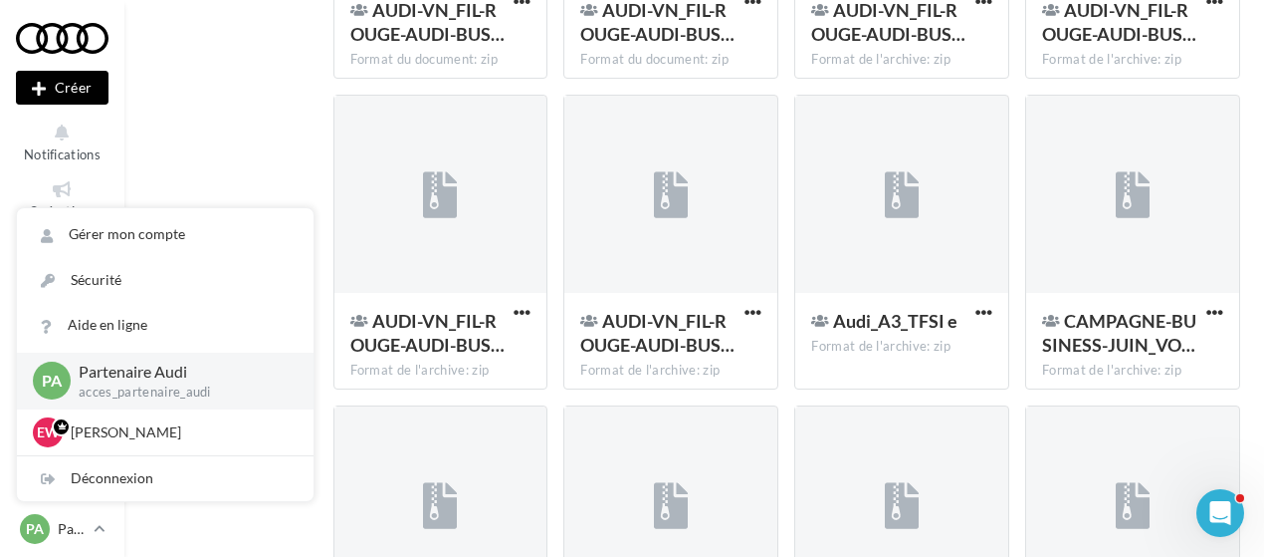
click at [116, 393] on p "acces_partenaire_audi" at bounding box center [180, 392] width 203 height 18
click at [57, 388] on span "PA" at bounding box center [52, 380] width 20 height 23
click at [219, 67] on div "Mes fichiers Partagés avec moi Résultat de la recherche: "A3" A3 Sportback TFSI…" at bounding box center [702, 163] width 1108 height 1105
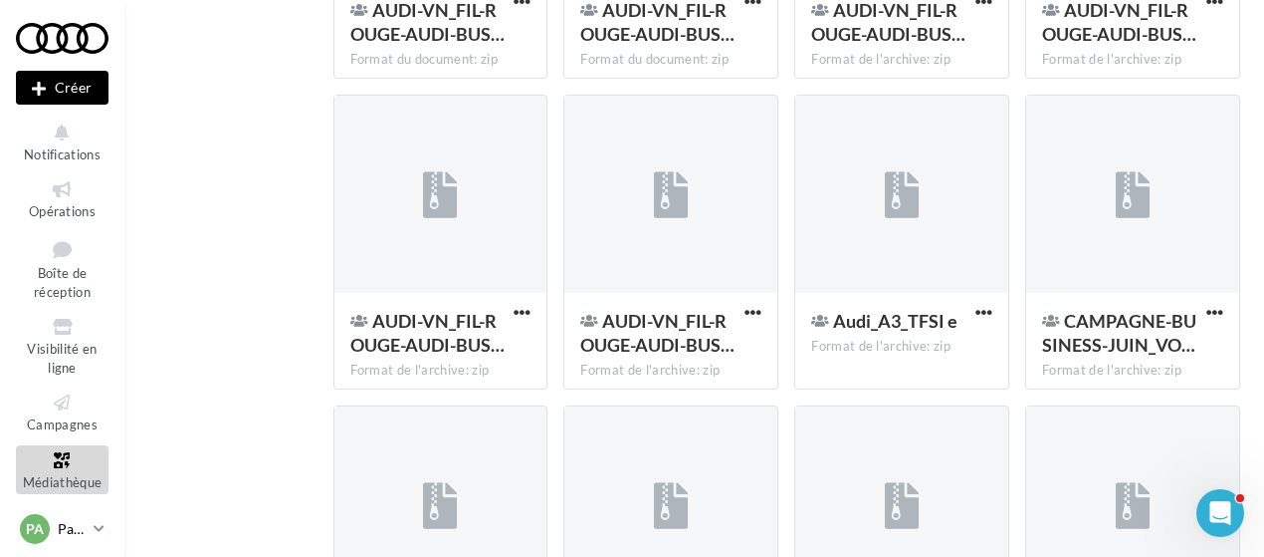
click at [102, 530] on icon at bounding box center [99, 528] width 11 height 17
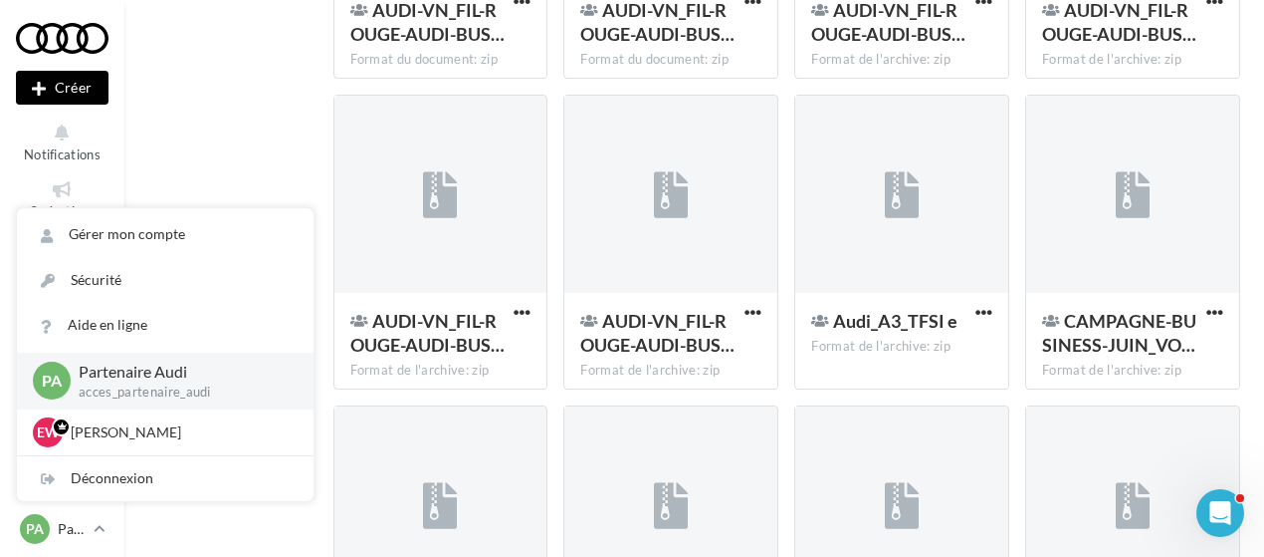
click at [139, 381] on p "Partenaire Audi" at bounding box center [180, 371] width 203 height 23
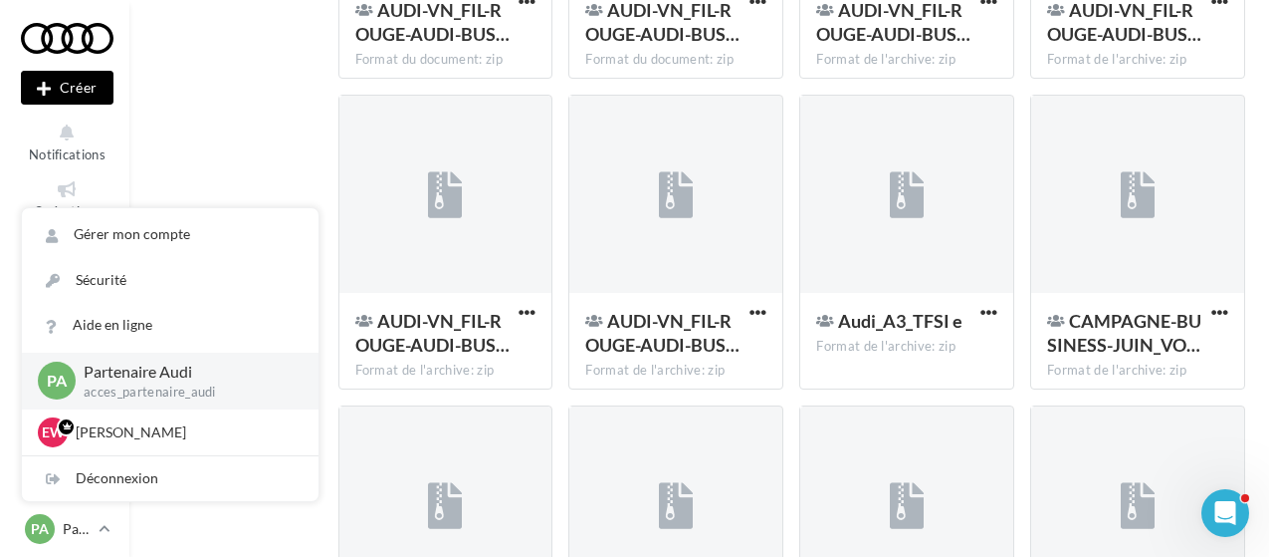
scroll to position [691, 0]
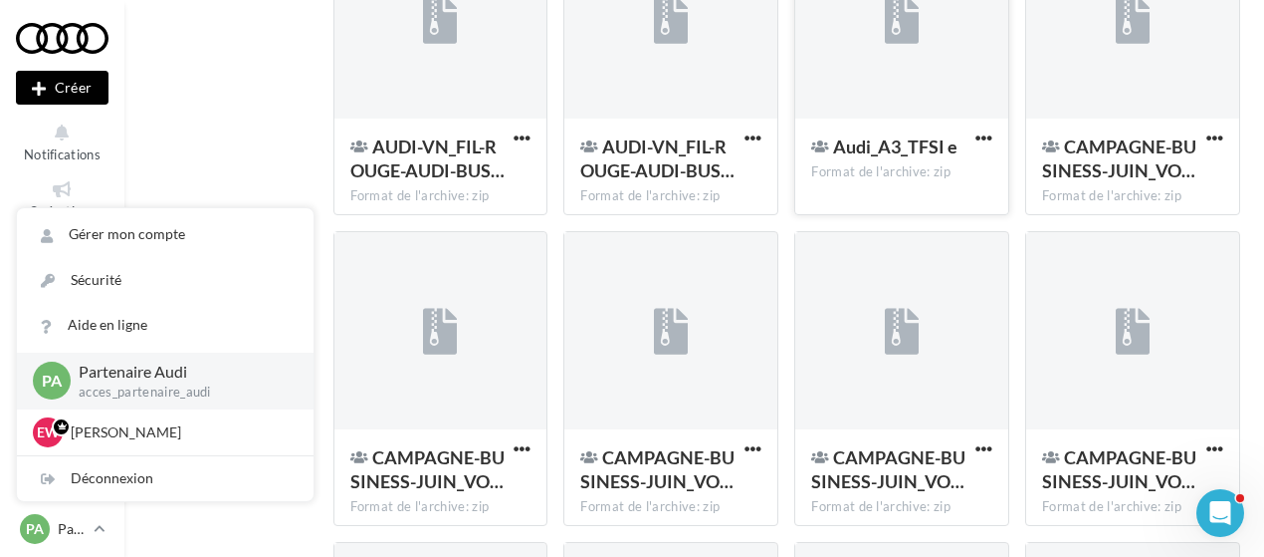
click at [932, 154] on span "Audi_A3_TFSI e" at bounding box center [895, 146] width 124 height 22
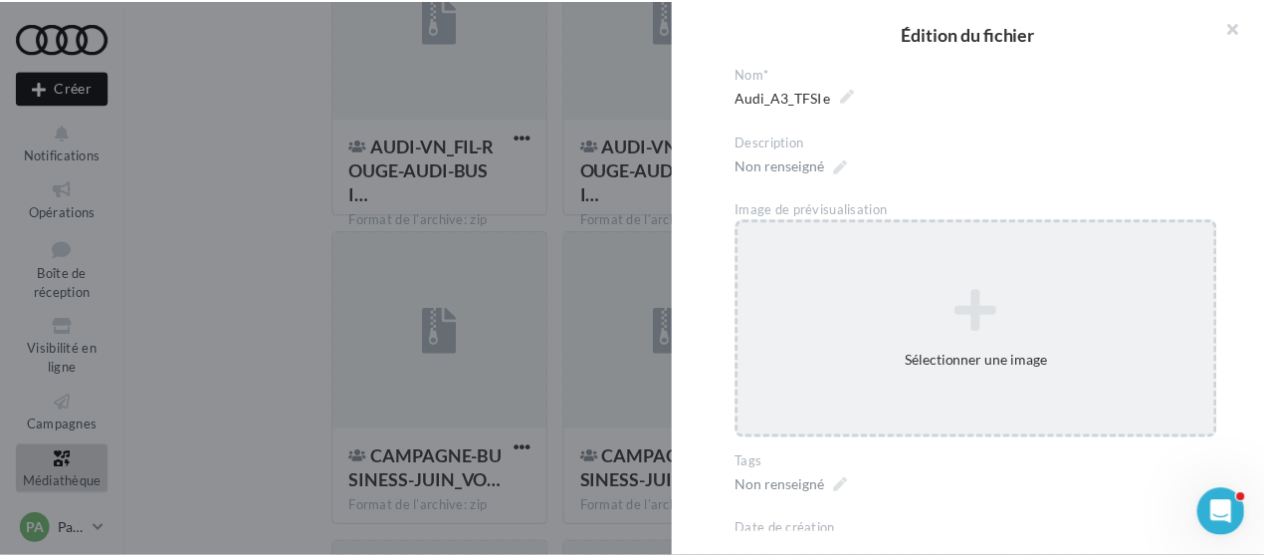
scroll to position [282, 0]
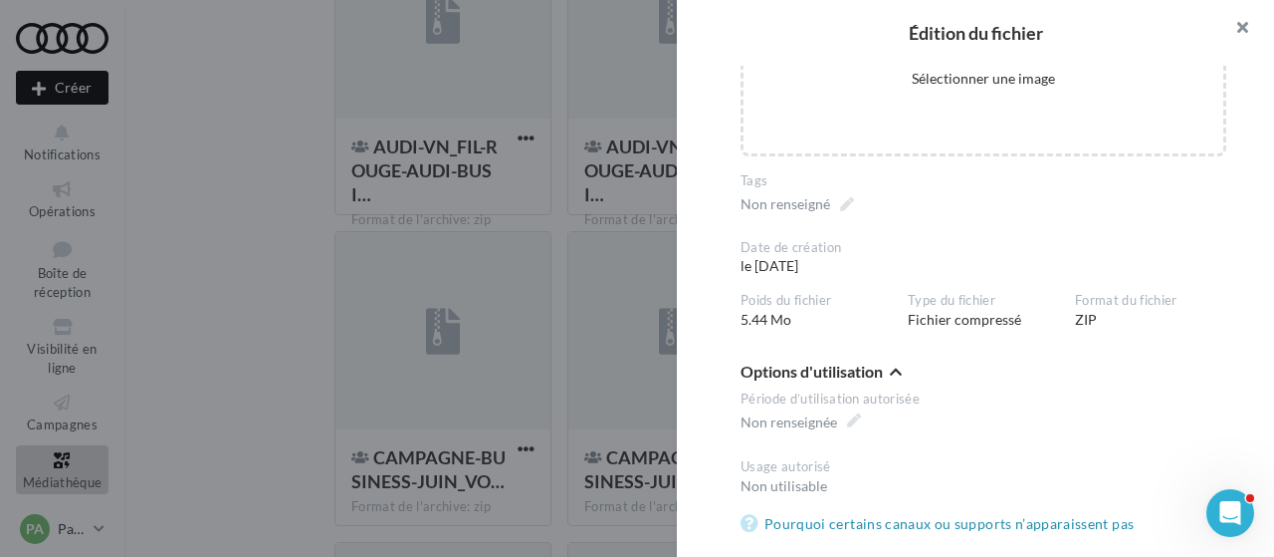
click at [1244, 23] on button "button" at bounding box center [1235, 30] width 80 height 60
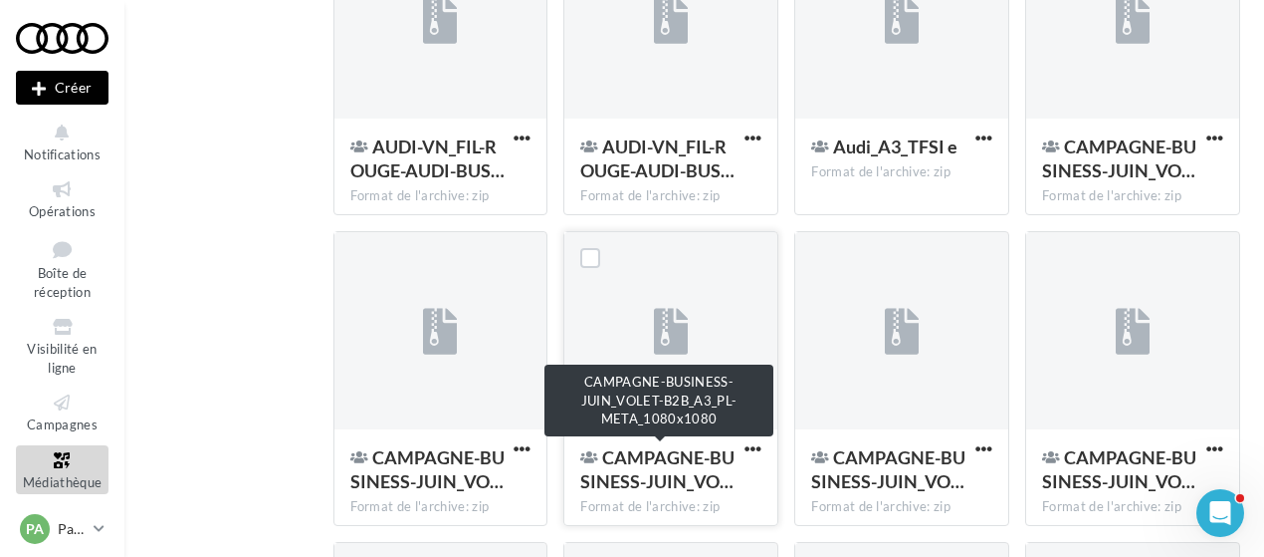
click at [668, 463] on span "CAMPAGNE-BUSINESS-JUIN_VO…" at bounding box center [657, 469] width 154 height 46
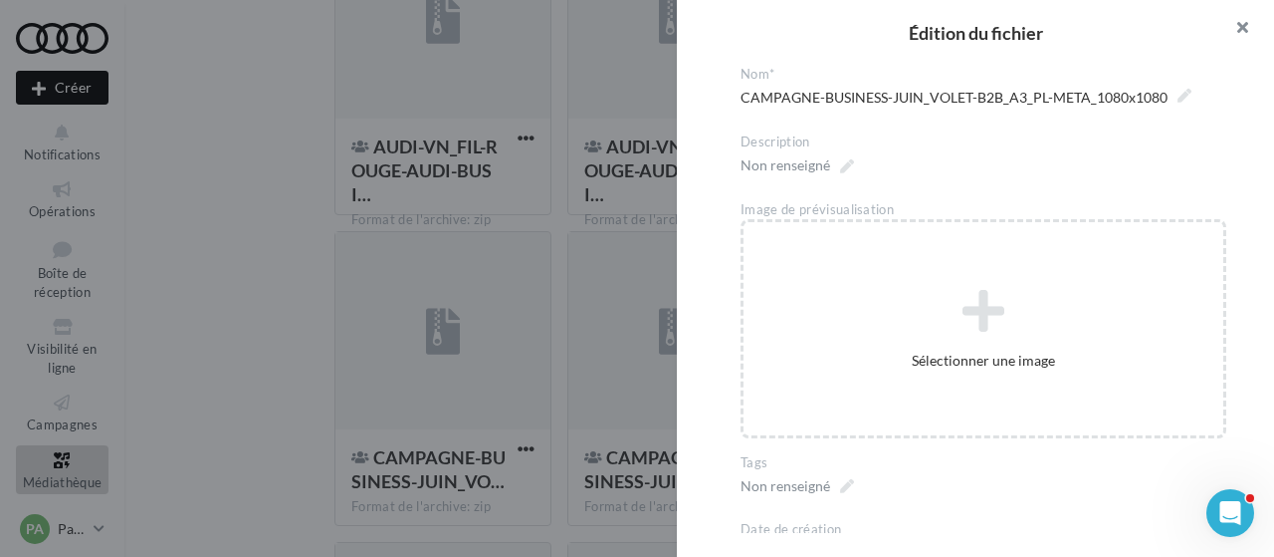
click at [1244, 22] on button "button" at bounding box center [1235, 30] width 80 height 60
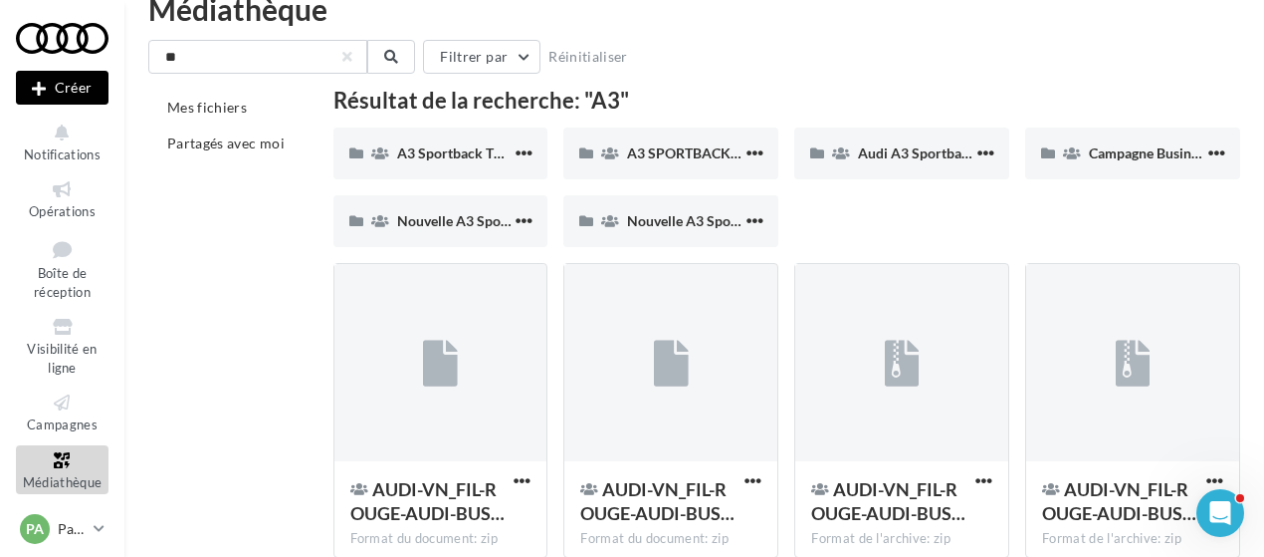
scroll to position [0, 0]
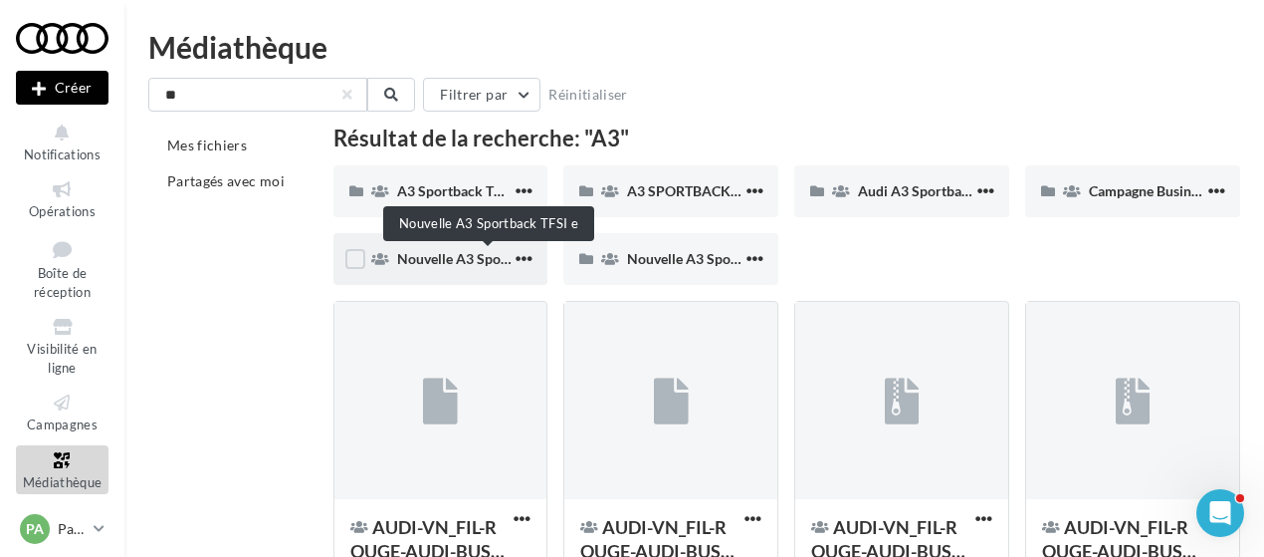
click at [473, 256] on span "Nouvelle A3 Sportback TFSI e" at bounding box center [489, 258] width 185 height 17
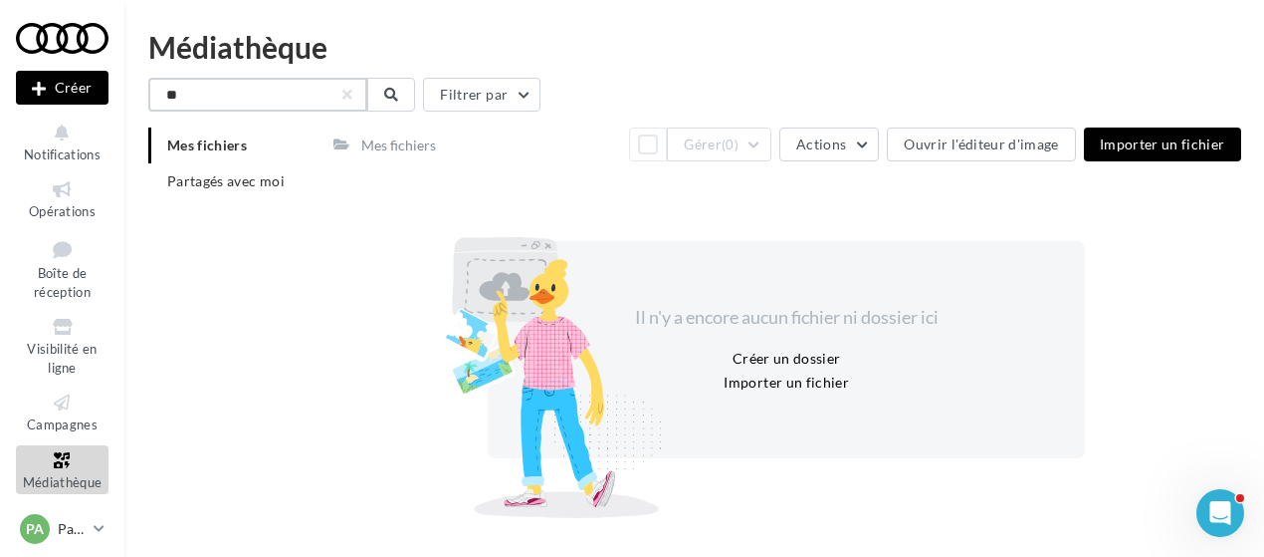
click at [300, 96] on input "**" at bounding box center [257, 95] width 219 height 34
click at [401, 98] on button at bounding box center [391, 95] width 48 height 34
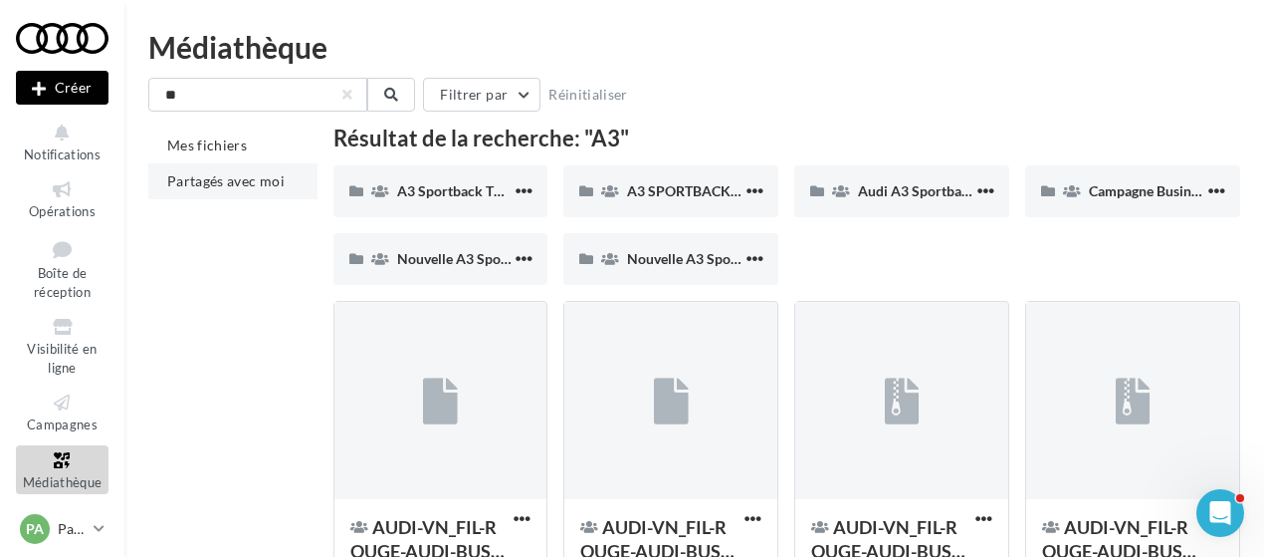
click at [229, 188] on span "Partagés avec moi" at bounding box center [225, 180] width 117 height 17
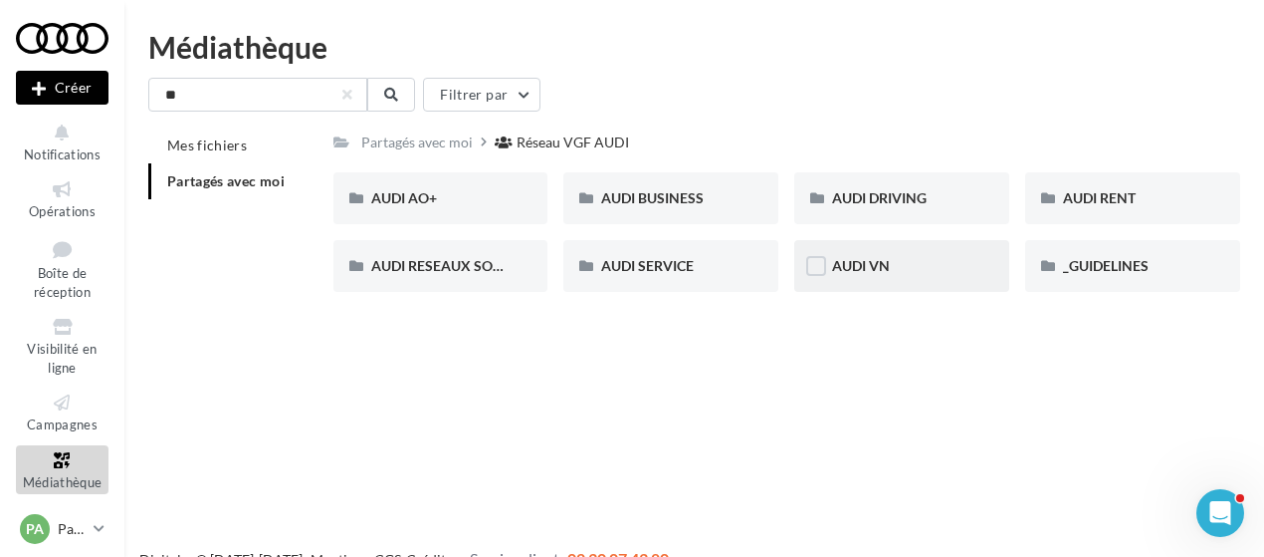
click at [842, 278] on div "AUDI VN" at bounding box center [901, 266] width 215 height 52
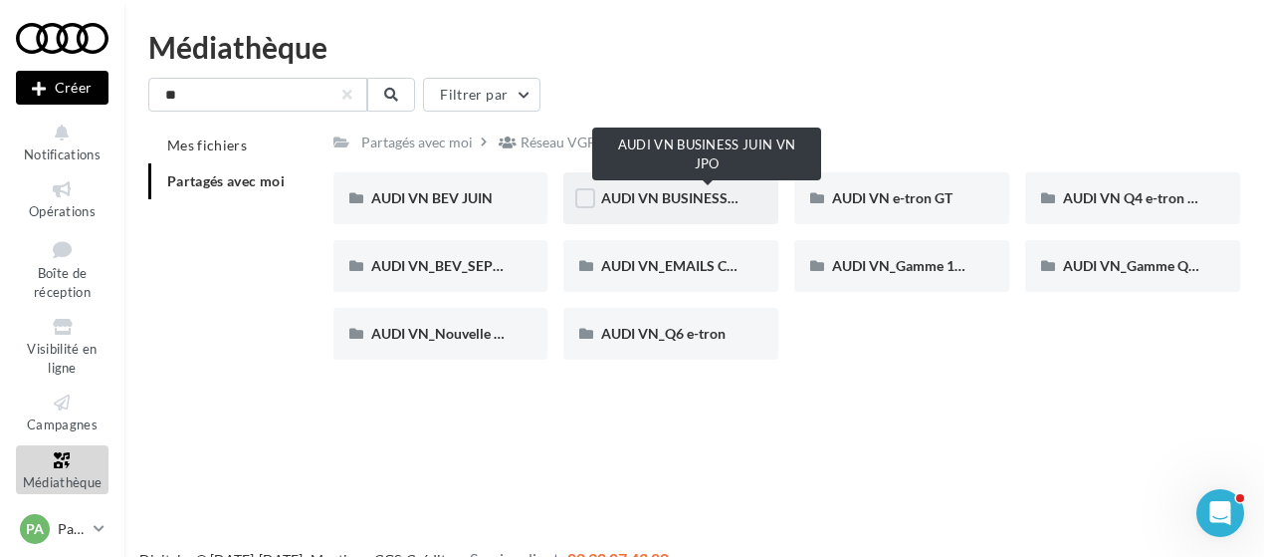
click at [669, 202] on span "AUDI VN BUSINESS JUIN VN JPO" at bounding box center [707, 197] width 213 height 17
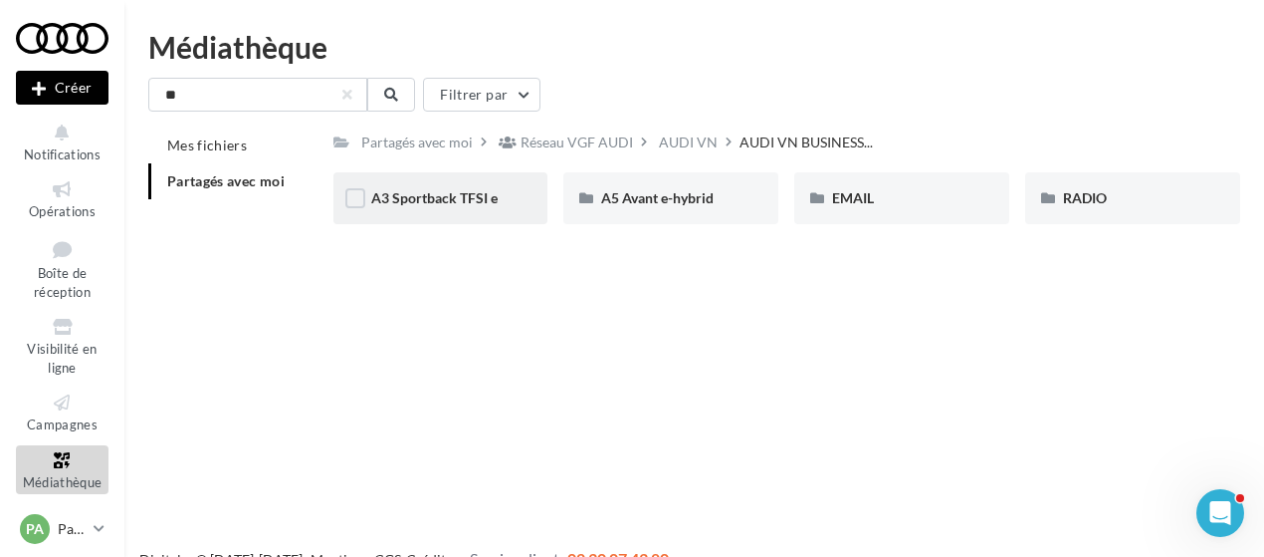
click at [452, 212] on div "A3 Sportback TFSI e" at bounding box center [441, 198] width 215 height 52
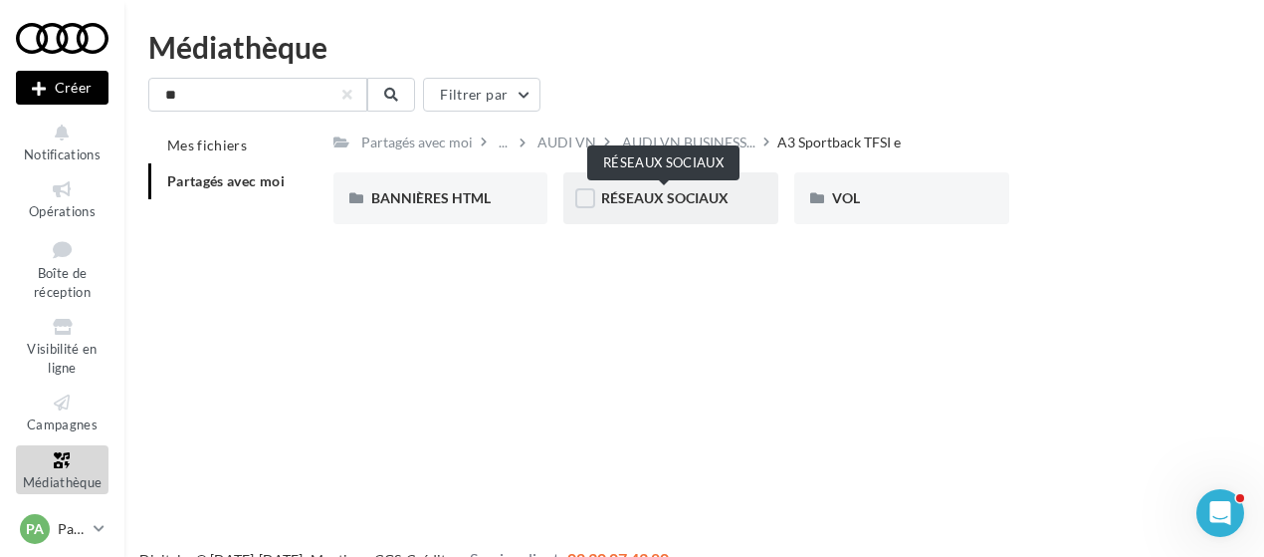
click at [648, 194] on span "RÉSEAUX SOCIAUX" at bounding box center [664, 197] width 127 height 17
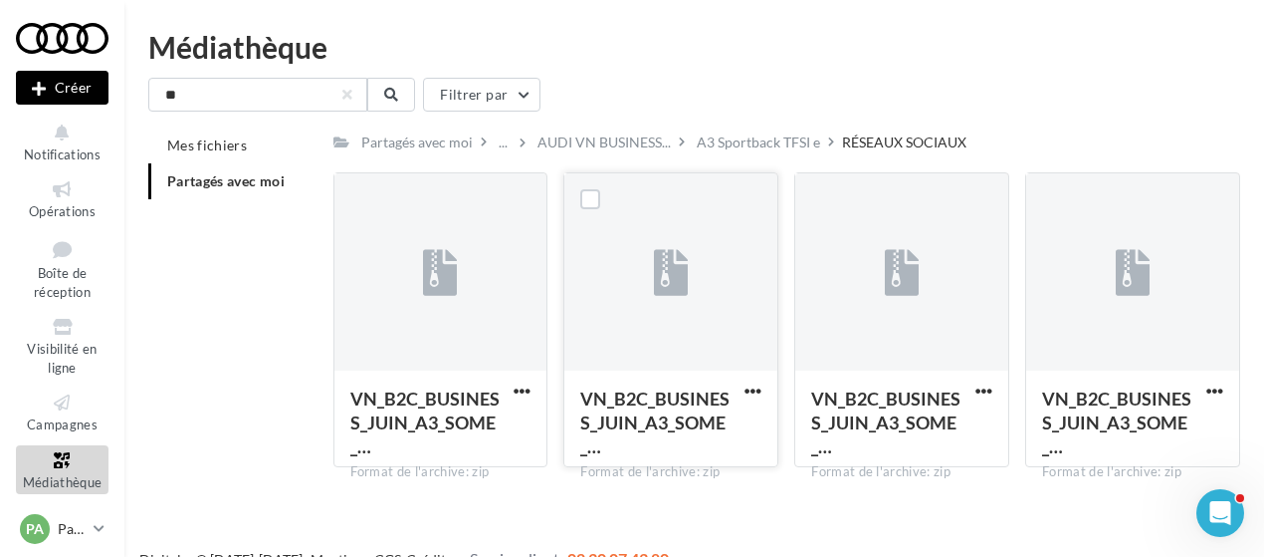
click at [660, 328] on div at bounding box center [671, 272] width 213 height 199
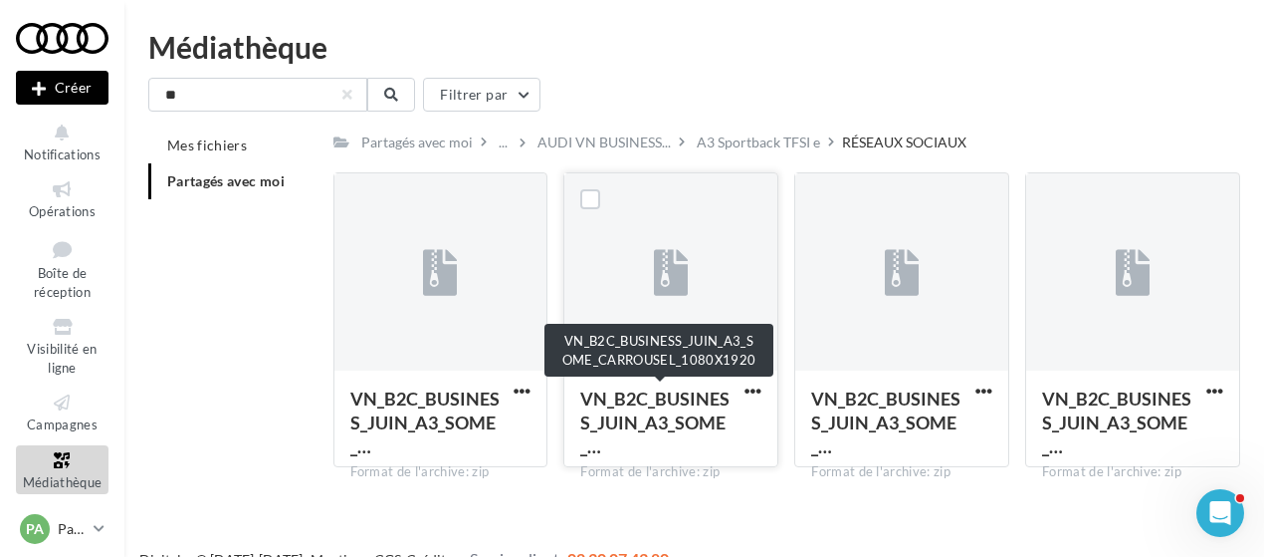
click at [631, 420] on span "VN_B2C_BUSINESS_JUIN_A3_SOME_…" at bounding box center [654, 422] width 149 height 70
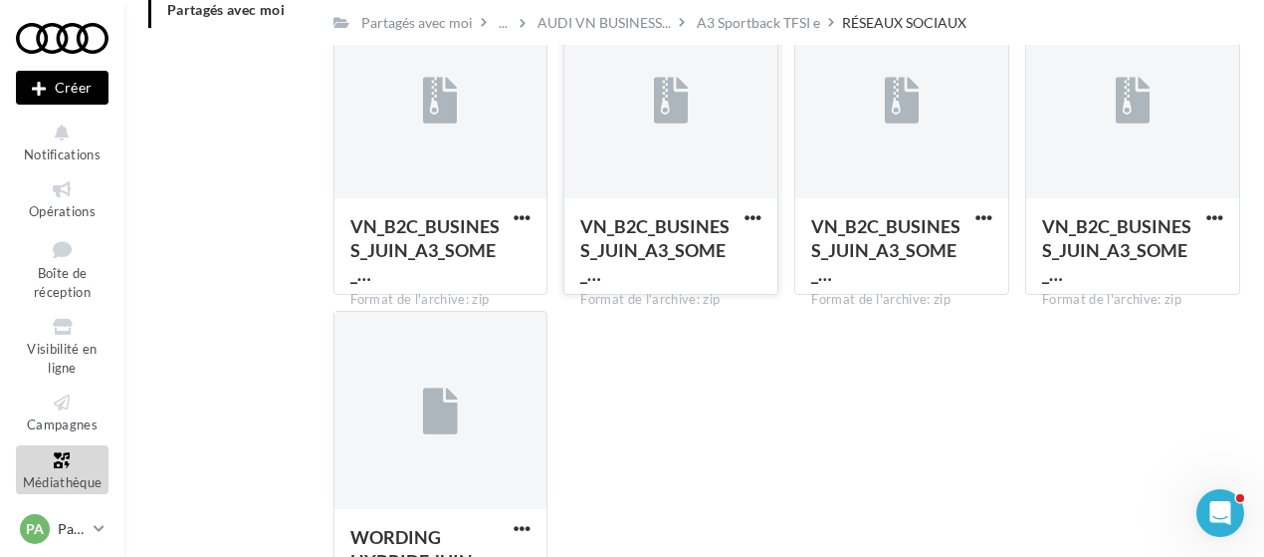
scroll to position [172, 0]
click at [101, 522] on icon at bounding box center [99, 528] width 11 height 17
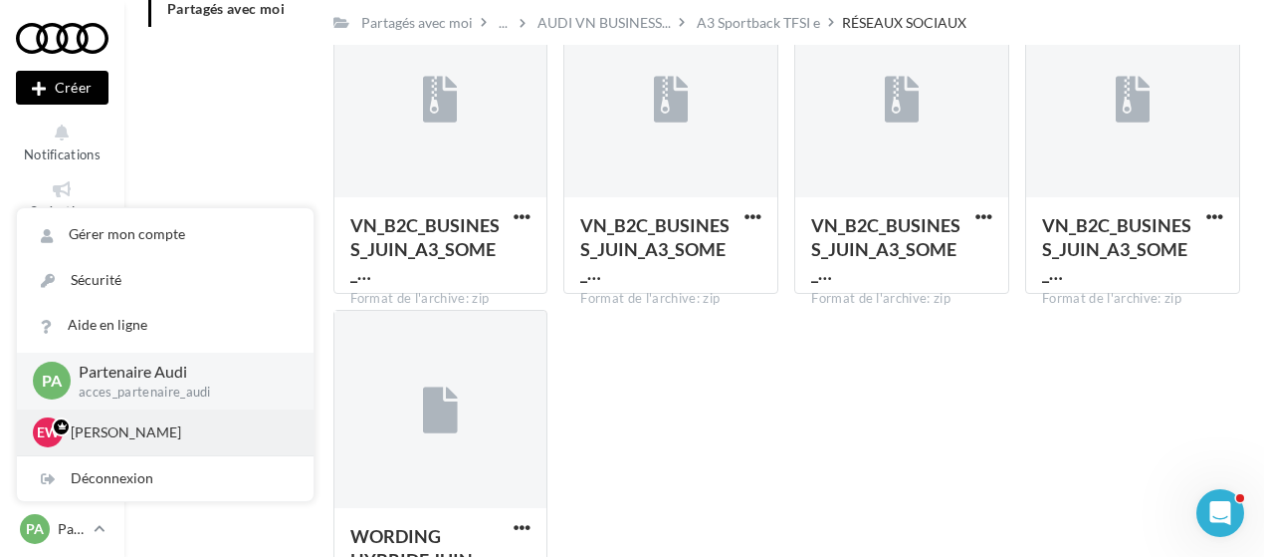
click at [135, 430] on p "[PERSON_NAME]" at bounding box center [180, 432] width 219 height 20
